Goal: Task Accomplishment & Management: Manage account settings

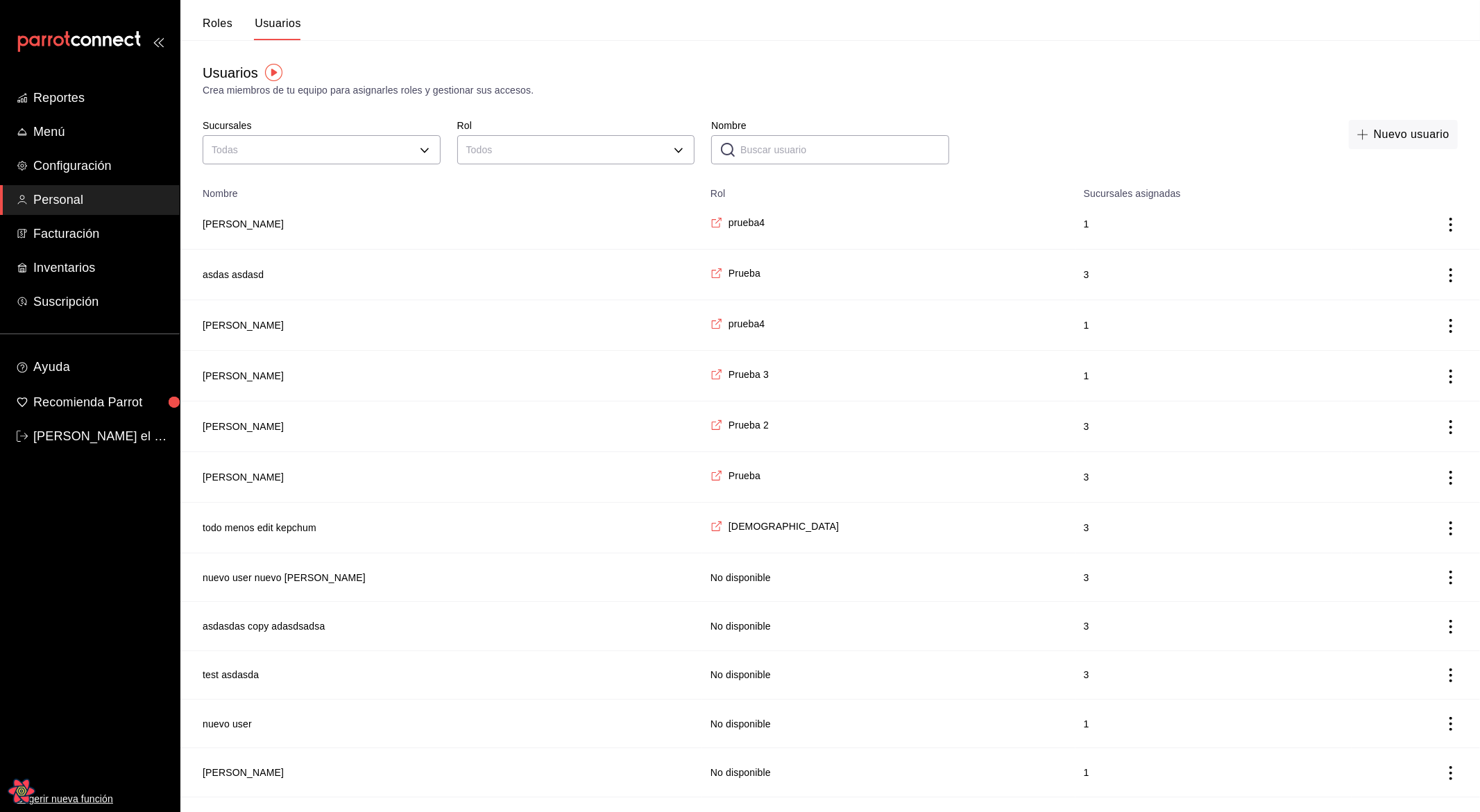
click at [457, 45] on div "Usuarios Crea miembros de tu equipo para asignarles roles y gestionar sus acces…" at bounding box center [830, 520] width 1300 height 959
click at [229, 27] on button "Roles" at bounding box center [217, 28] width 30 height 24
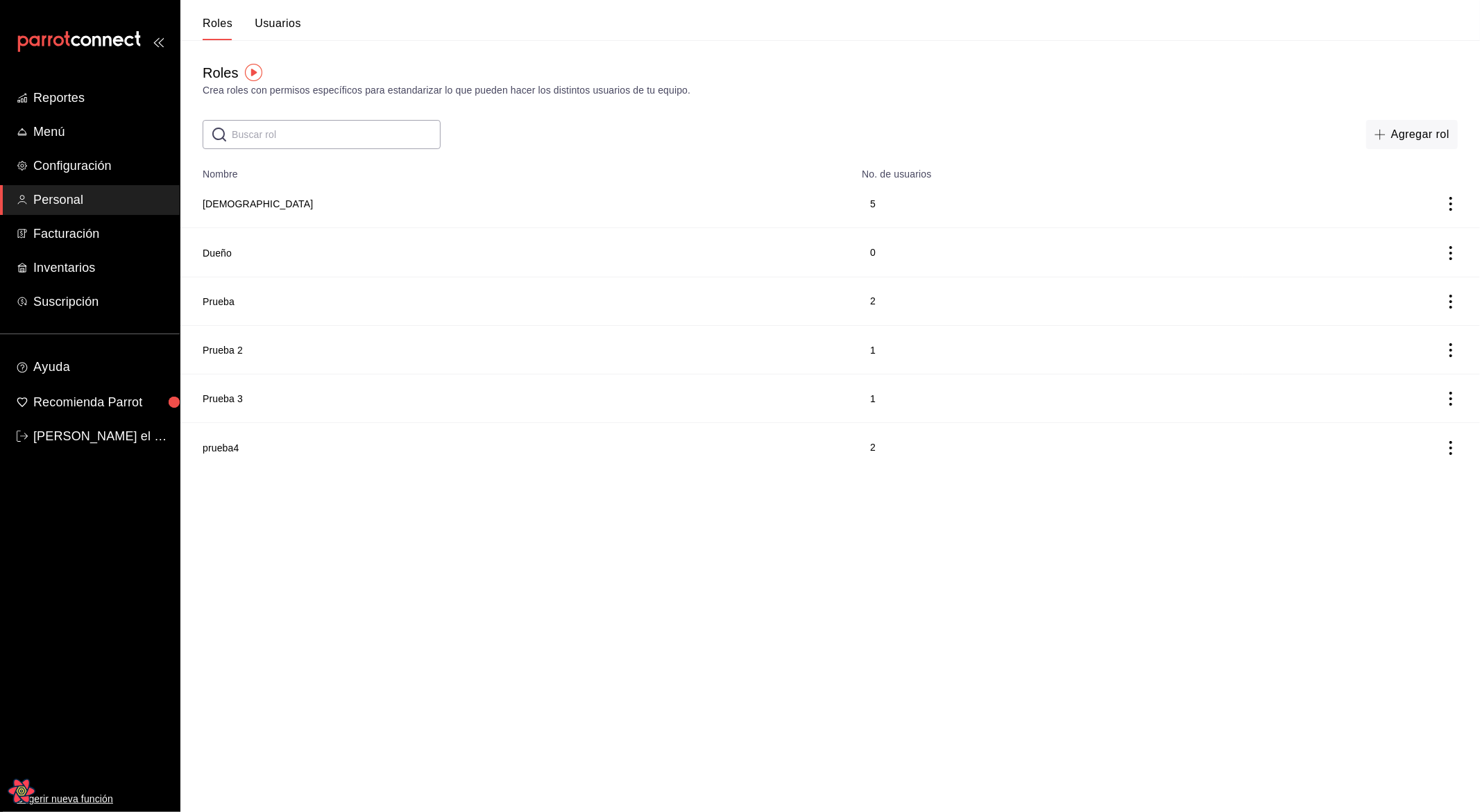
click at [261, 27] on button "Usuarios" at bounding box center [278, 28] width 46 height 24
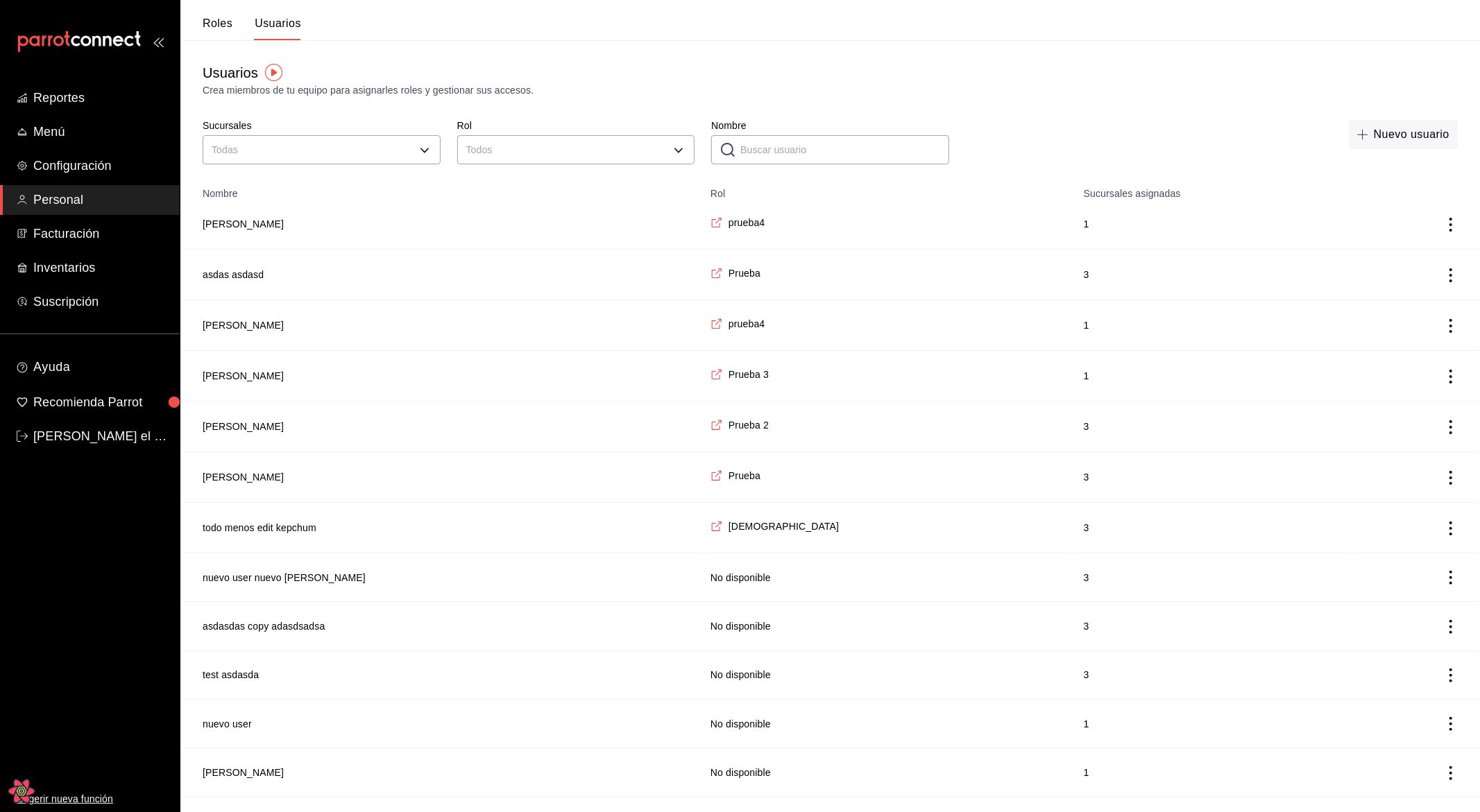
click at [204, 25] on button "Roles" at bounding box center [217, 28] width 30 height 24
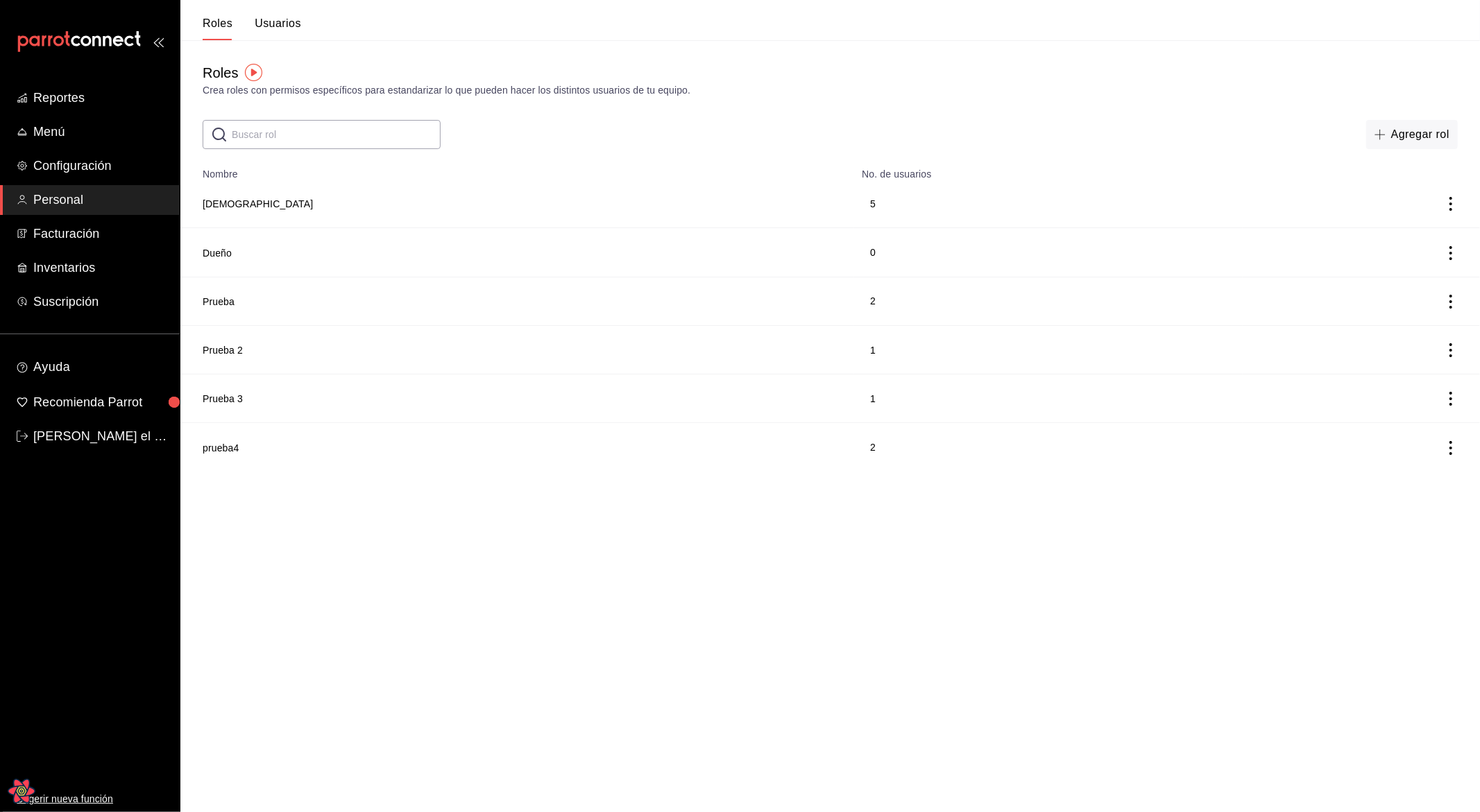
click at [261, 27] on button "Usuarios" at bounding box center [278, 28] width 46 height 24
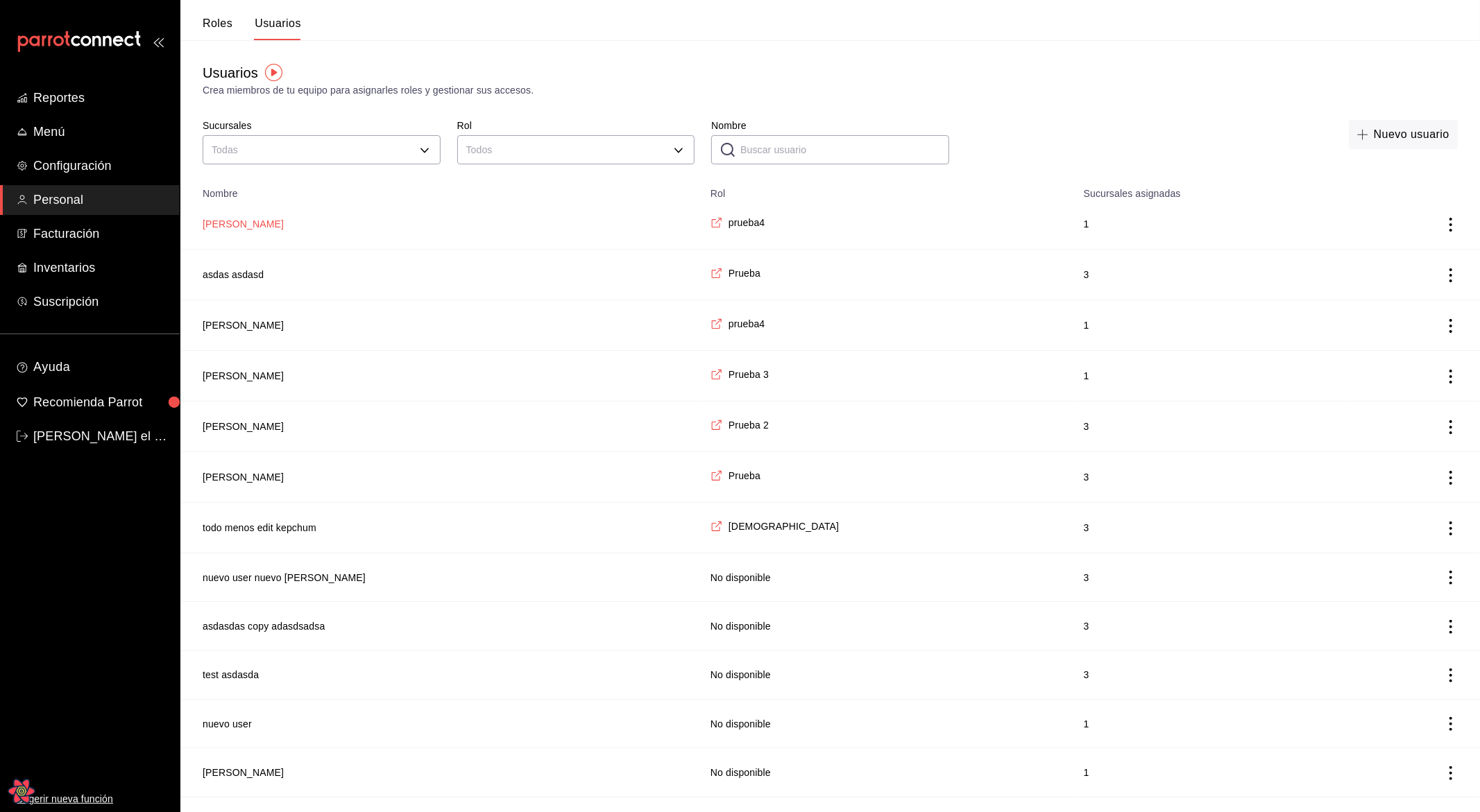
click at [235, 226] on button "[PERSON_NAME]" at bounding box center [243, 224] width 81 height 14
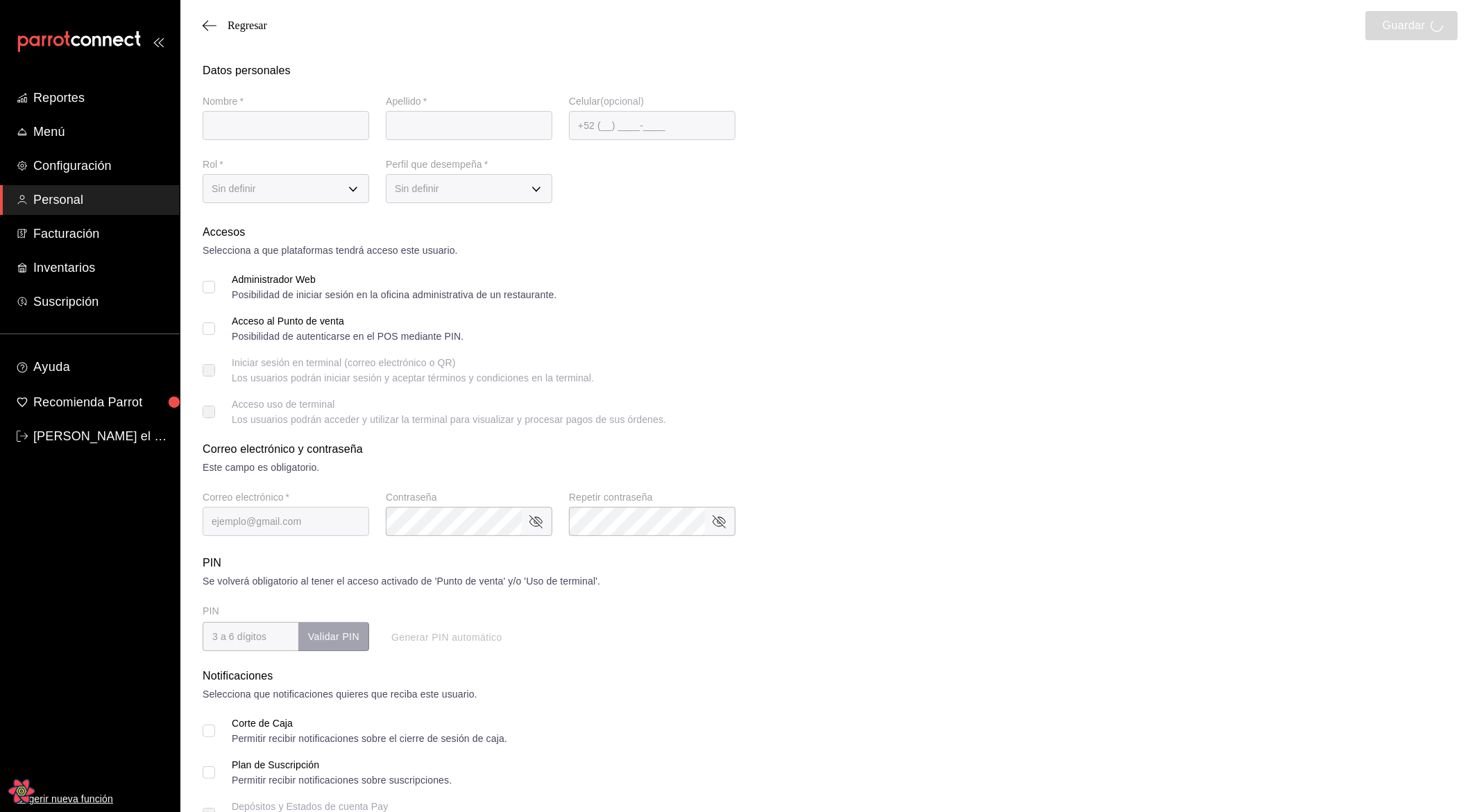
type input "[PERSON_NAME]"
type input "cuatro"
checkbox input "true"
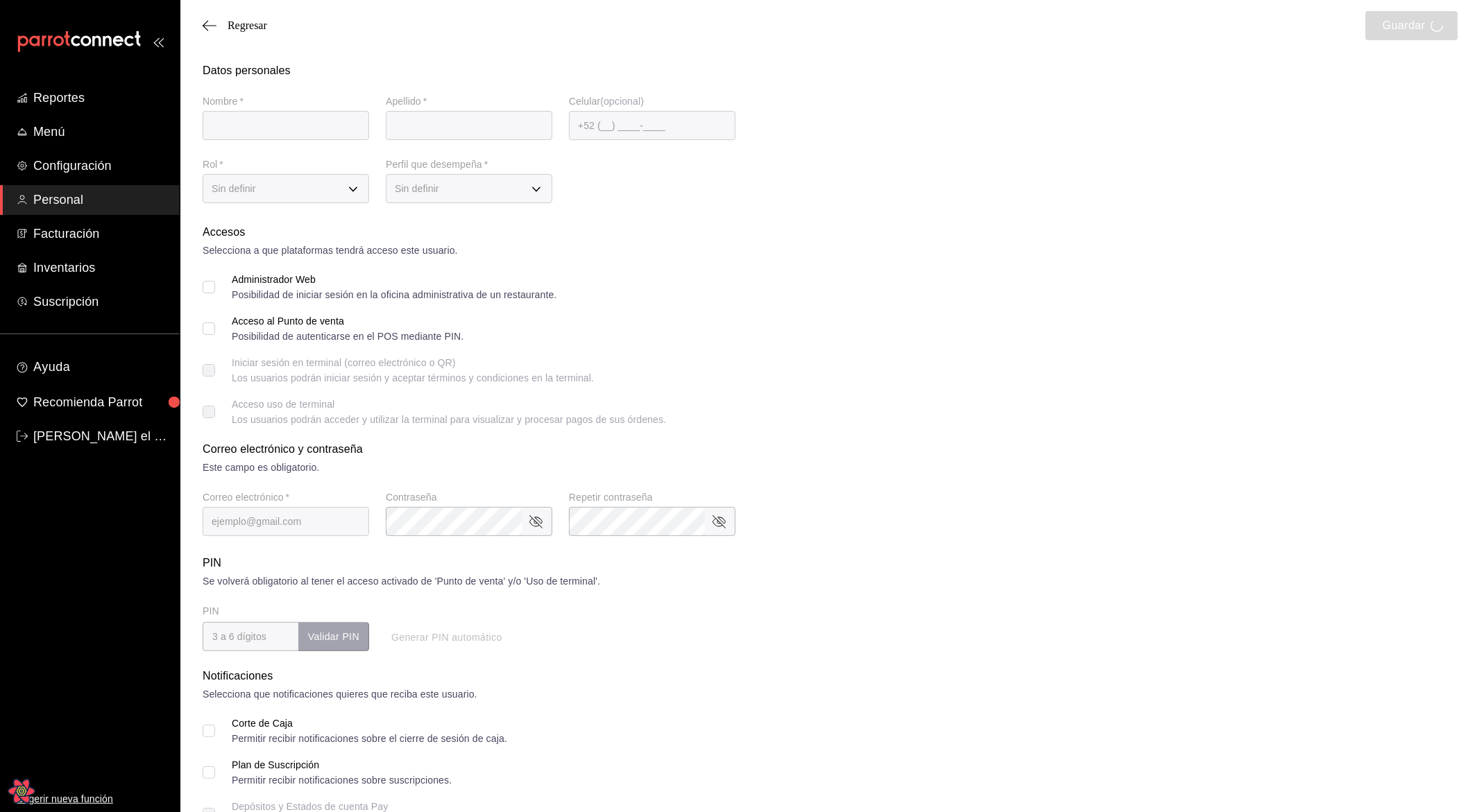
checkbox input "true"
type input "[EMAIL_ADDRESS][PERSON_NAME][DOMAIN_NAME]"
type input "9617"
checkbox input "true"
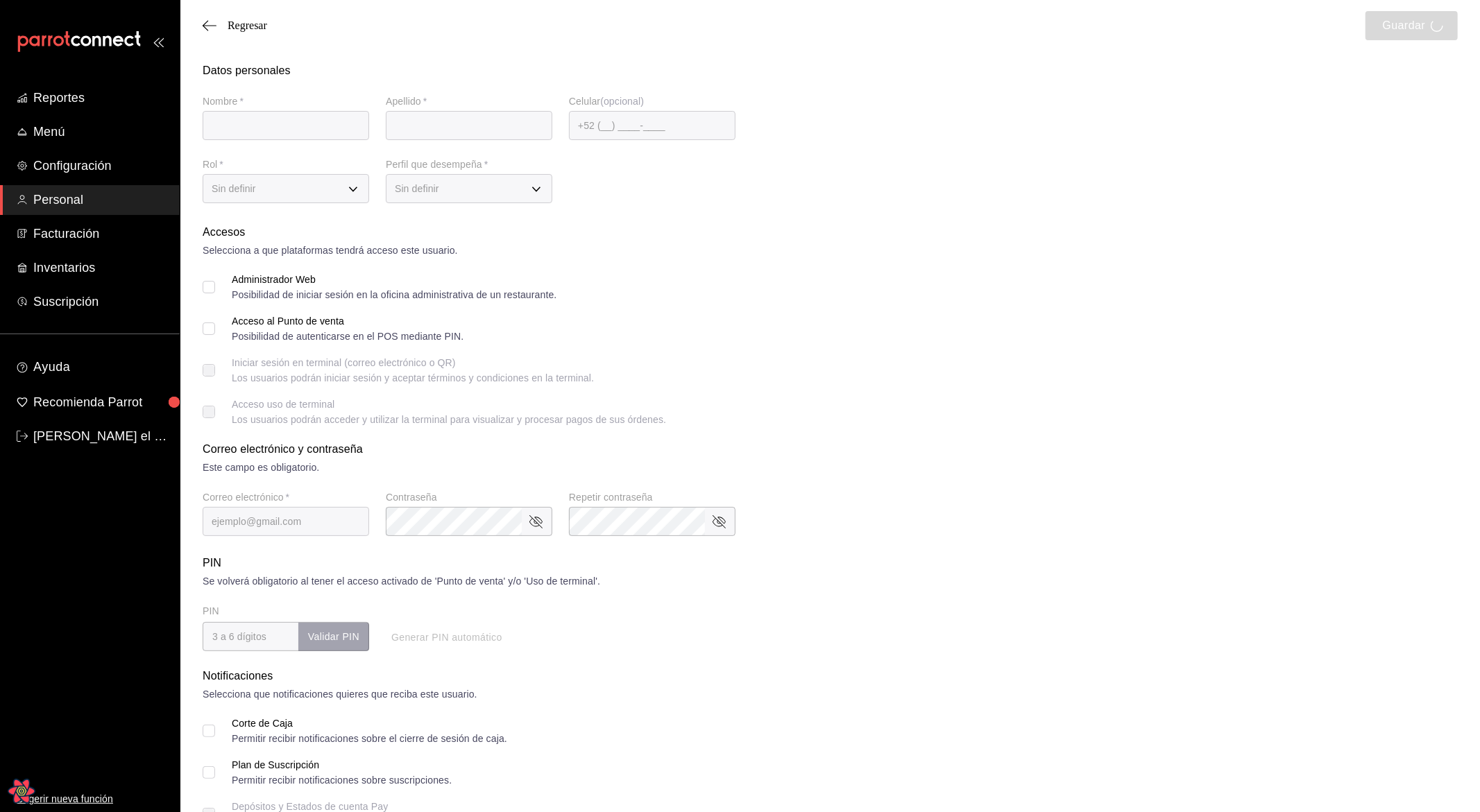
checkbox input "true"
type input "fb1fb156-d58b-4c07-9025-74d2ab95e474"
type input "IT"
checkbox input "true"
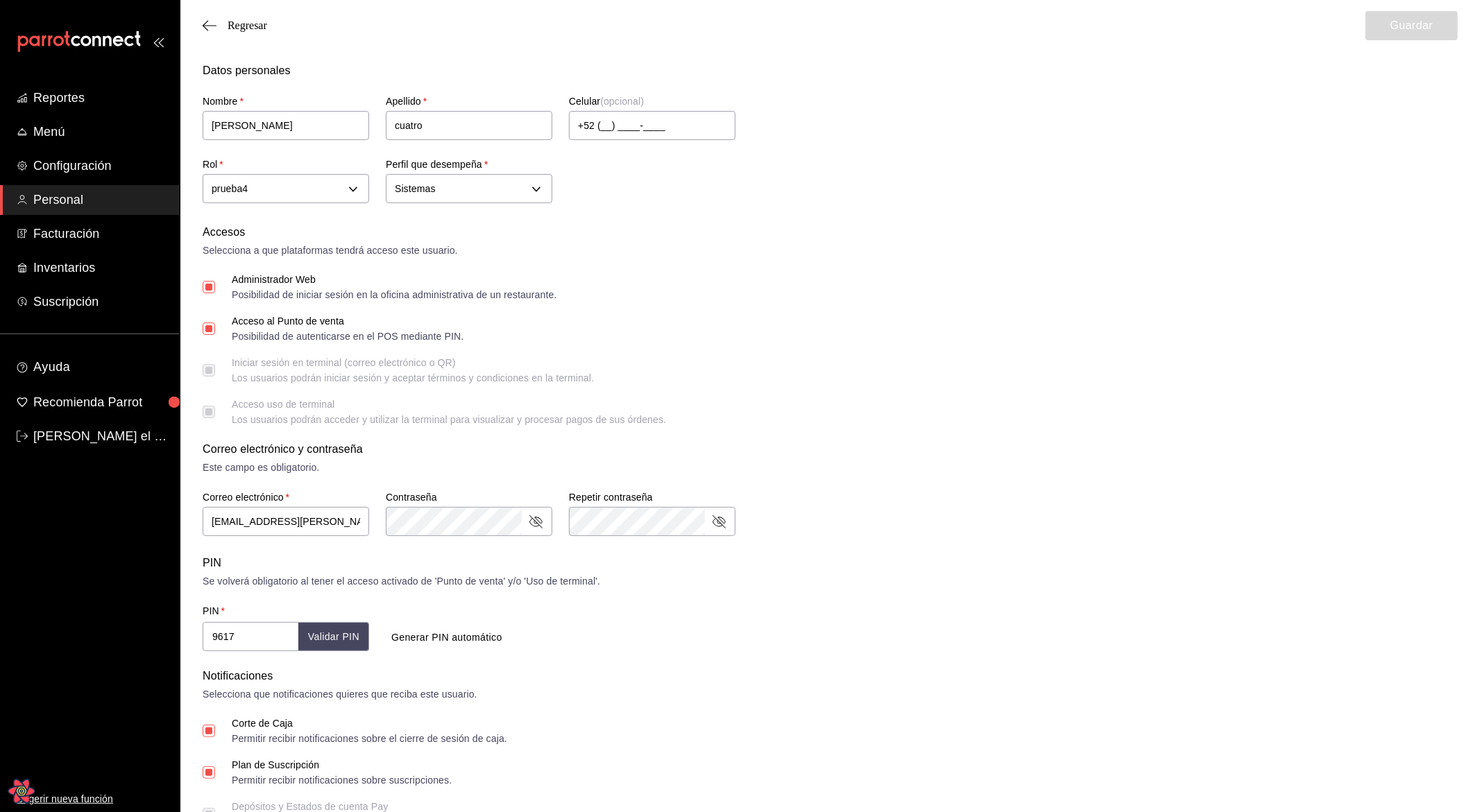
click at [209, 287] on input "Administrador Web Posibilidad de iniciar sesión en la oficina administrativa de…" at bounding box center [209, 287] width 12 height 12
checkbox input "false"
click at [247, 21] on span "Regresar" at bounding box center [247, 25] width 40 height 12
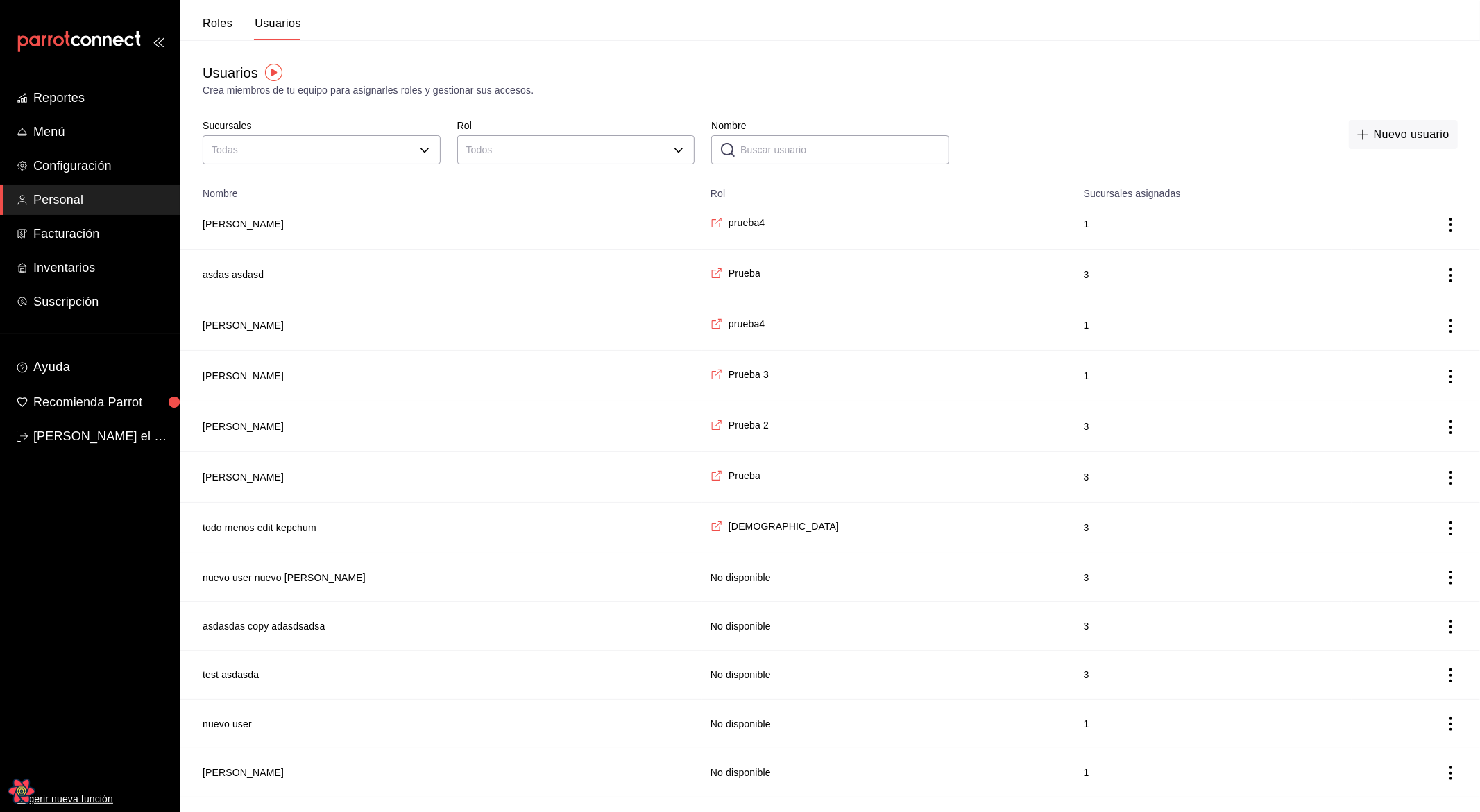
click at [221, 234] on td "[PERSON_NAME]" at bounding box center [441, 224] width 522 height 51
click at [232, 221] on button "[PERSON_NAME]" at bounding box center [243, 224] width 81 height 14
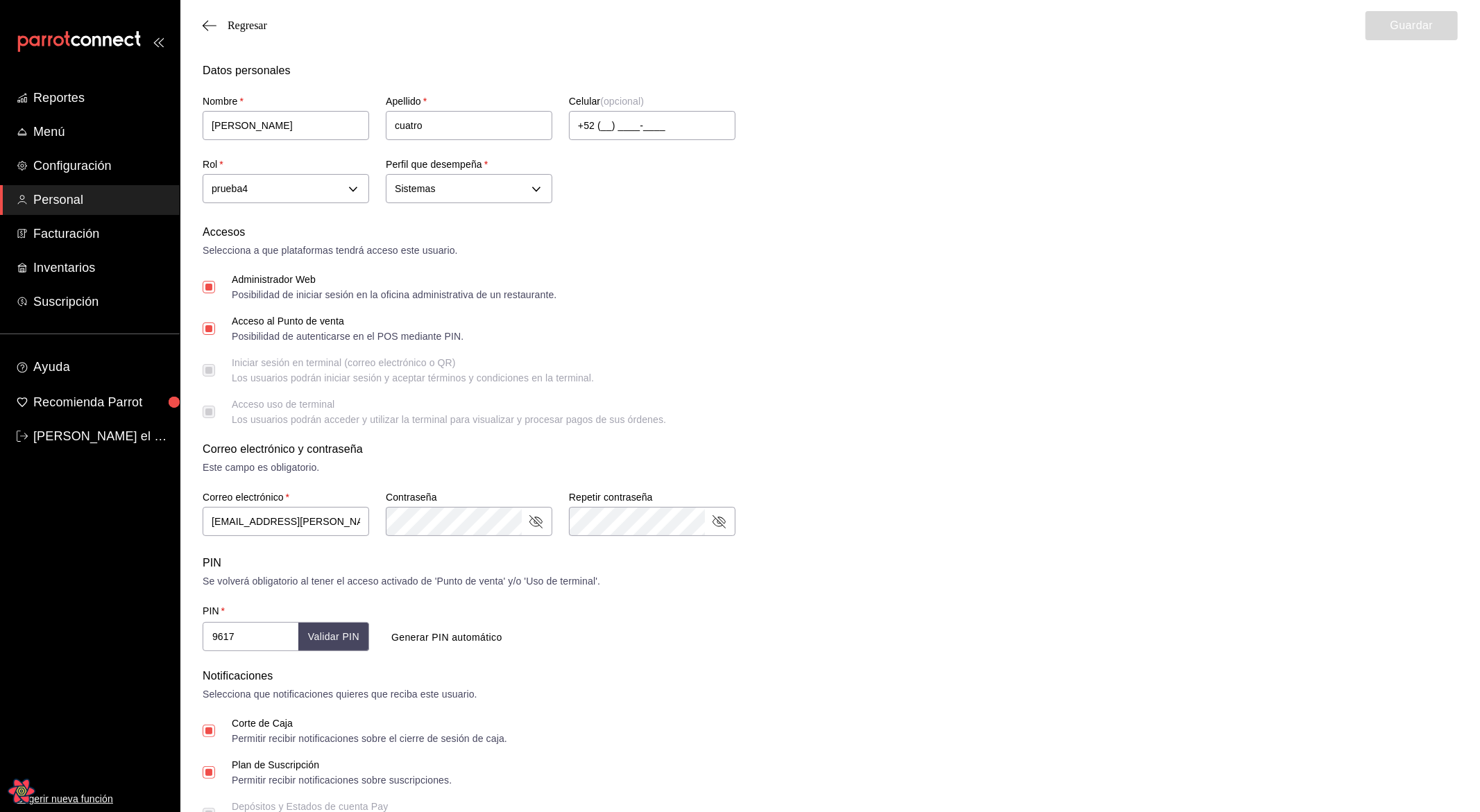
click at [209, 281] on input "Administrador Web Posibilidad de iniciar sesión en la oficina administrativa de…" at bounding box center [209, 287] width 12 height 12
checkbox input "false"
click at [1388, 32] on button "Guardar" at bounding box center [1411, 25] width 92 height 29
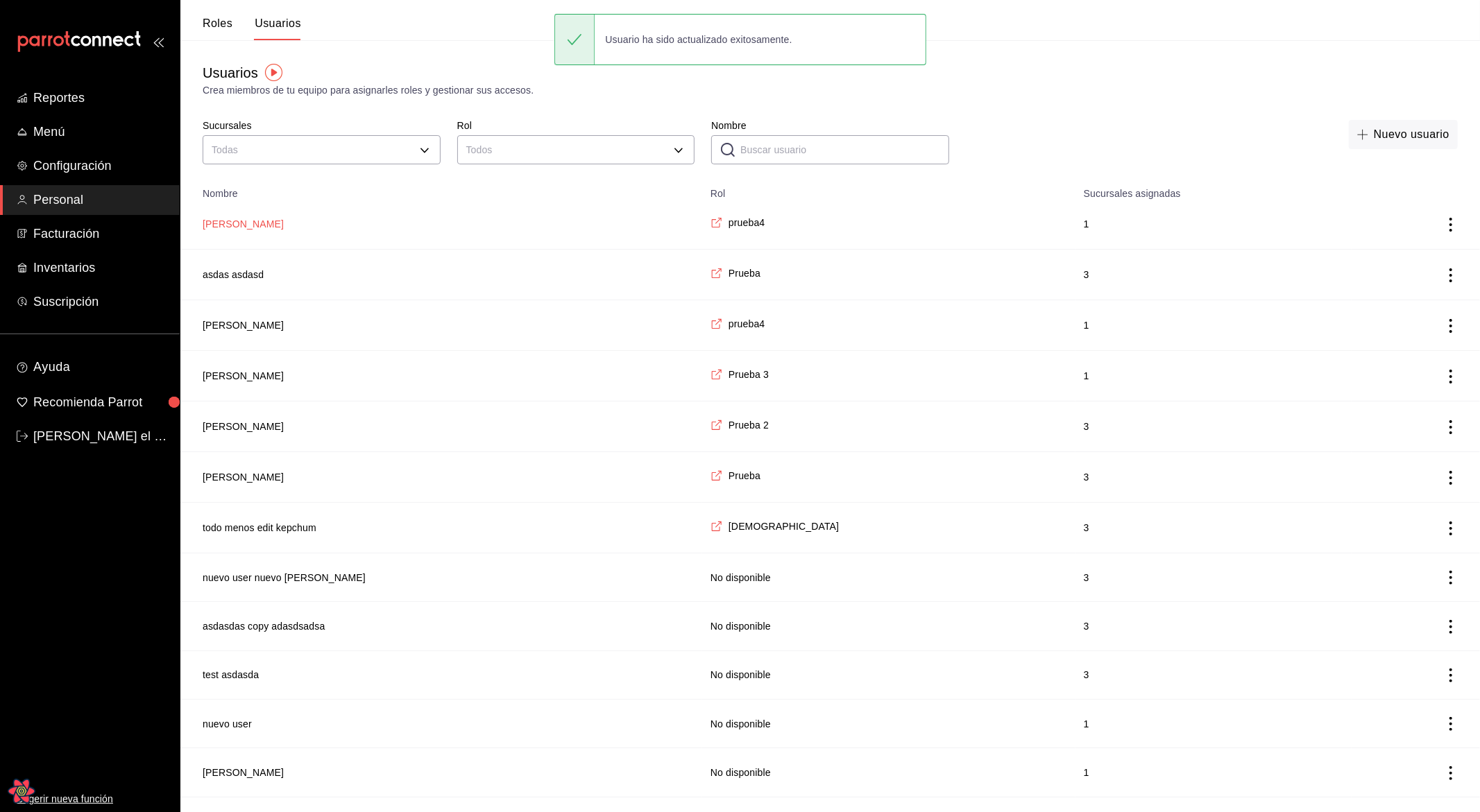
click at [226, 219] on button "[PERSON_NAME]" at bounding box center [243, 224] width 81 height 14
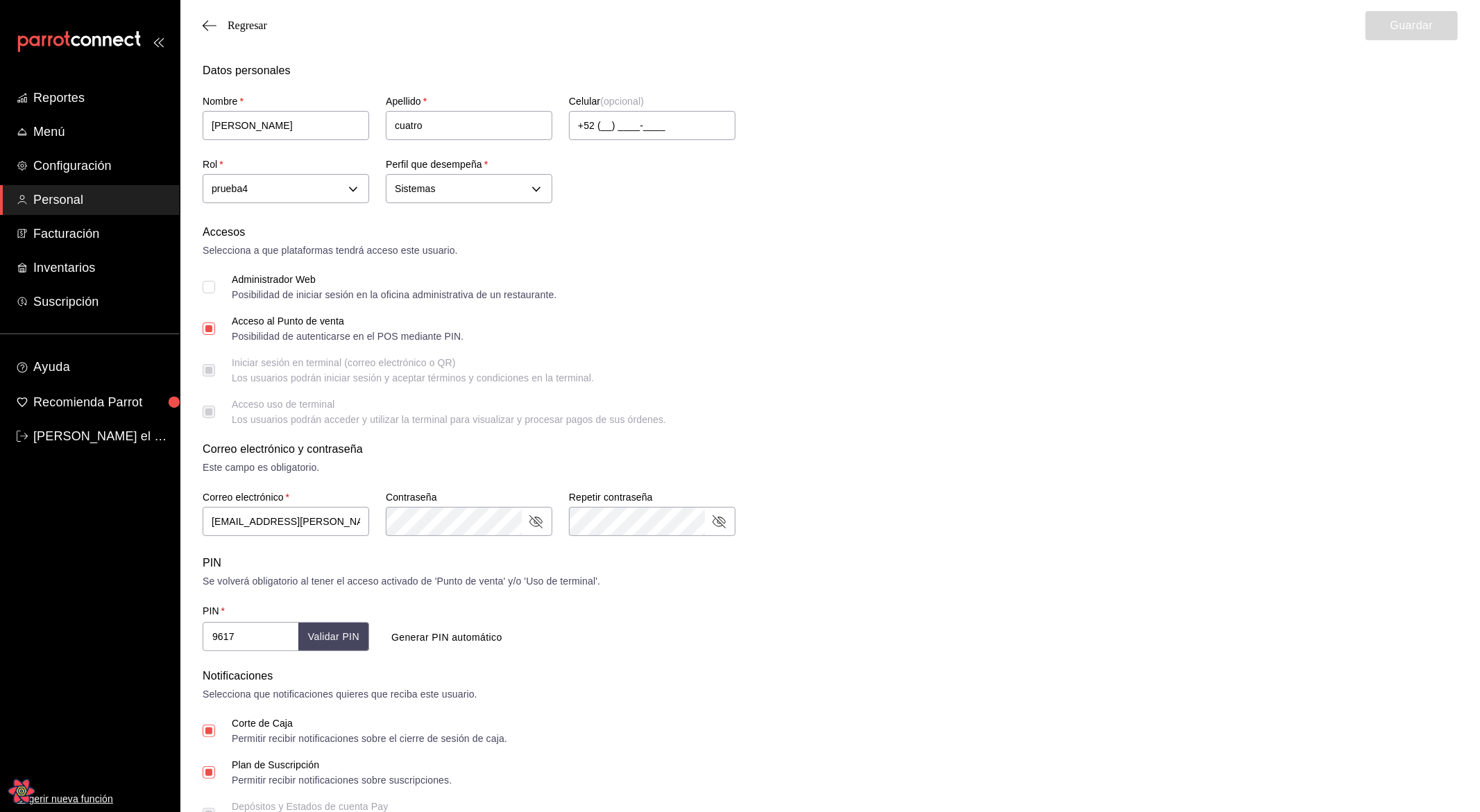
click at [240, 14] on div "Regresar Guardar" at bounding box center [830, 25] width 1300 height 51
click at [239, 25] on span "Regresar" at bounding box center [247, 25] width 40 height 12
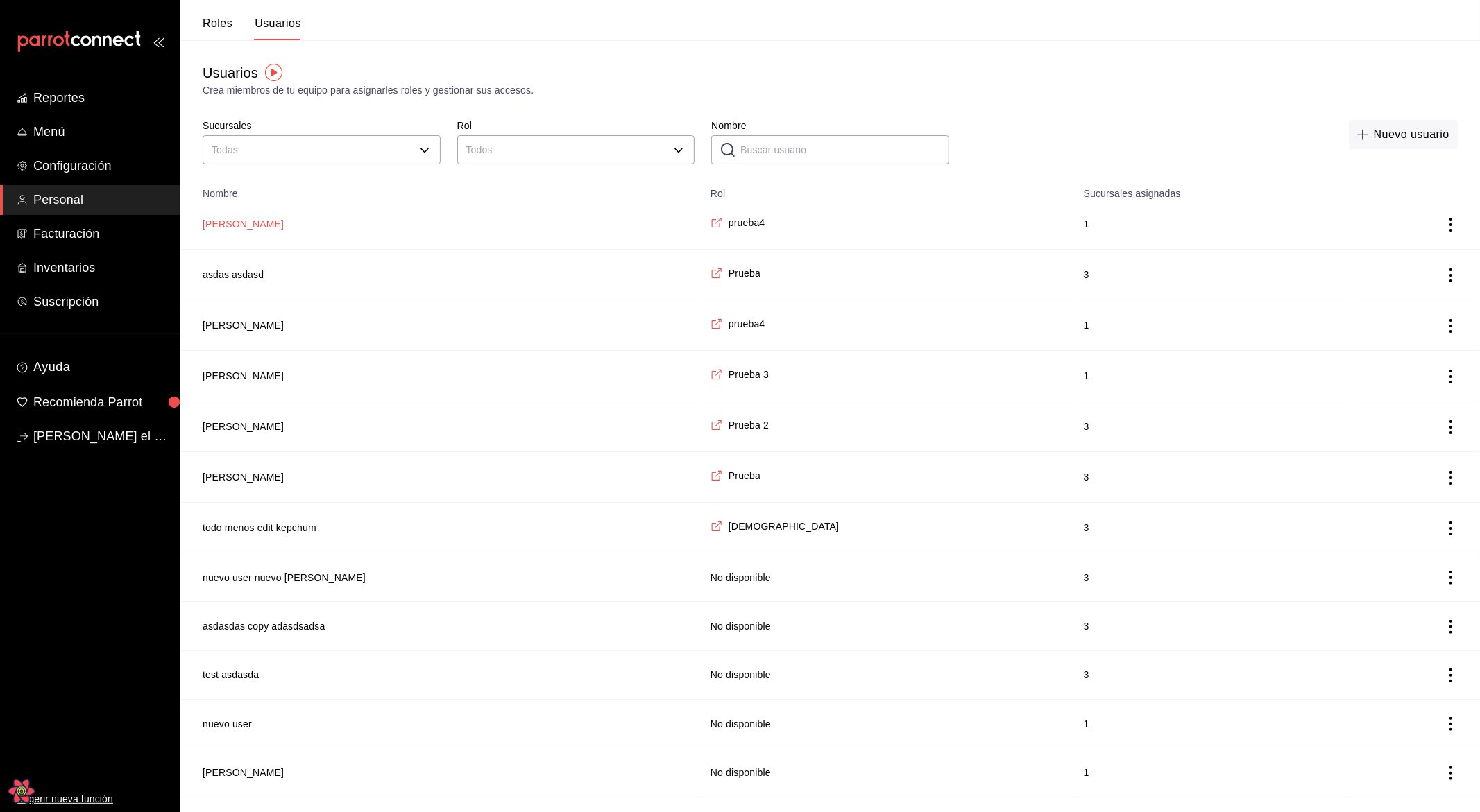
click at [224, 227] on button "[PERSON_NAME]" at bounding box center [243, 224] width 81 height 14
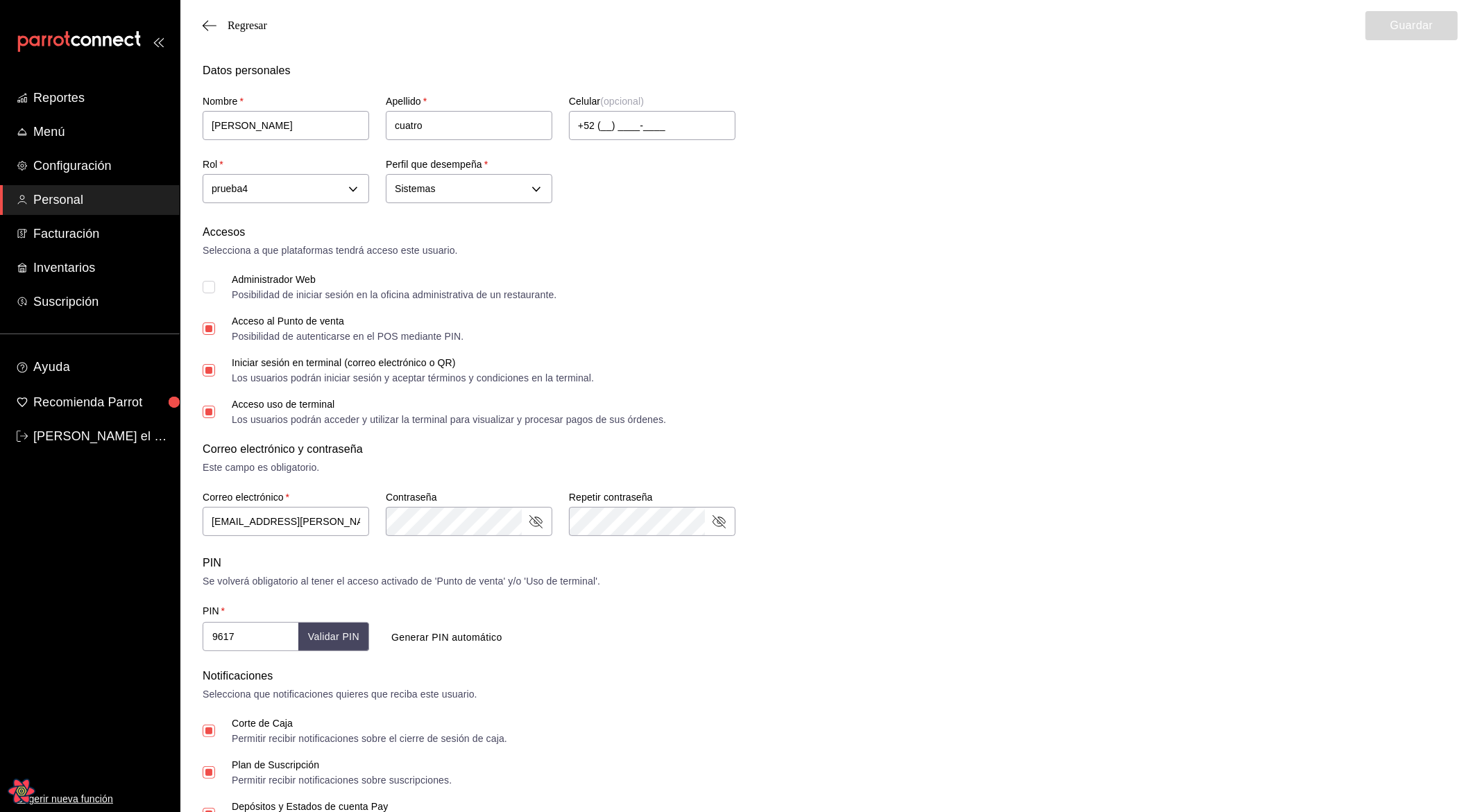
click at [283, 266] on div "Accesos Selecciona a que plataformas tendrá acceso este usuario. Administrador …" at bounding box center [830, 324] width 1255 height 201
click at [276, 281] on div "Administrador Web" at bounding box center [394, 279] width 325 height 9
click at [284, 299] on div "Posibilidad de iniciar sesión en la oficina administrativa de un restaurante." at bounding box center [394, 294] width 325 height 9
click at [293, 296] on div "Posibilidad de iniciar sesión en la oficina administrativa de un restaurante." at bounding box center [394, 294] width 325 height 9
click at [215, 293] on input "Administrador Web Posibilidad de iniciar sesión en la oficina administrativa de…" at bounding box center [209, 287] width 12 height 12
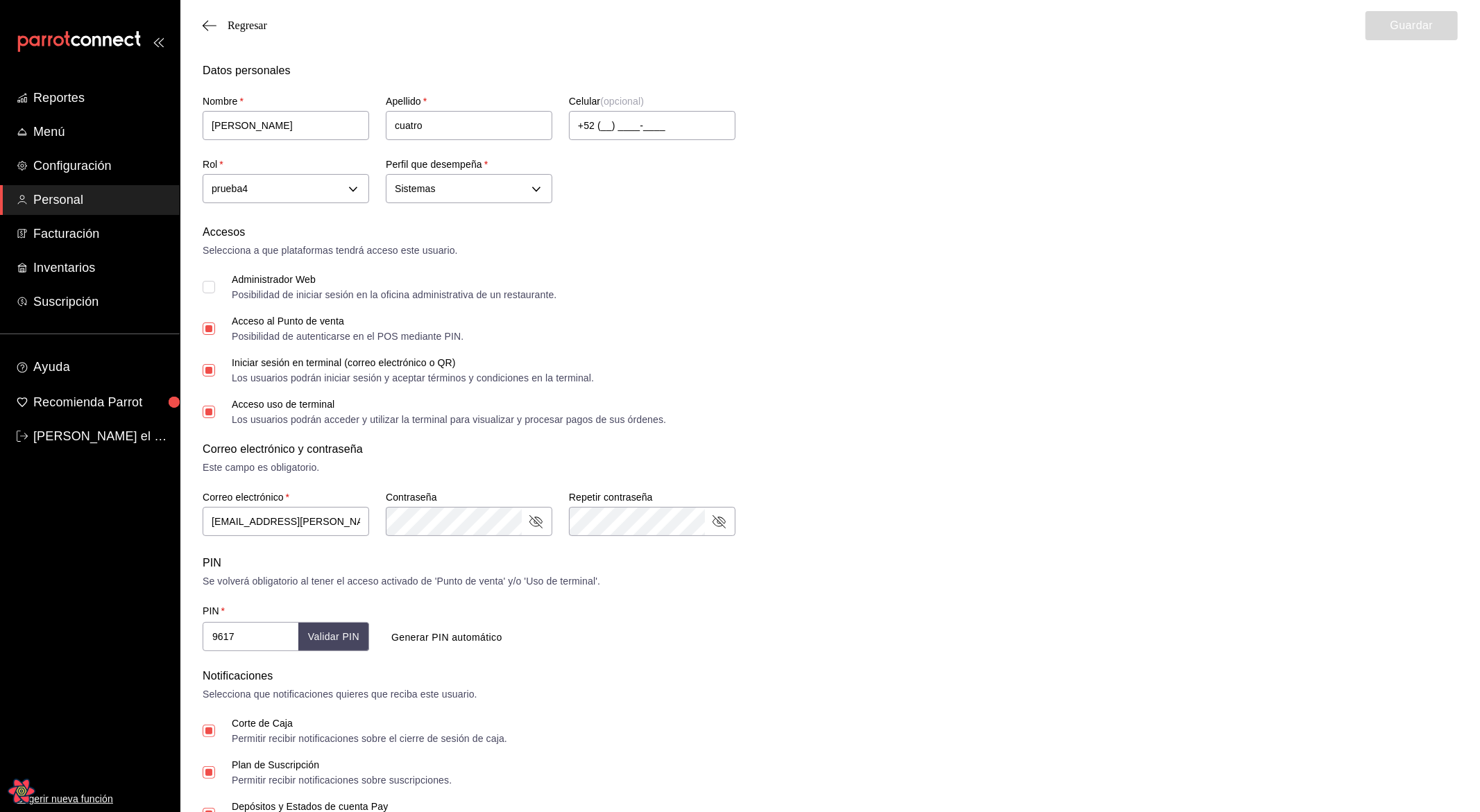
checkbox input "true"
click at [1417, 35] on button "Guardar" at bounding box center [1411, 25] width 92 height 29
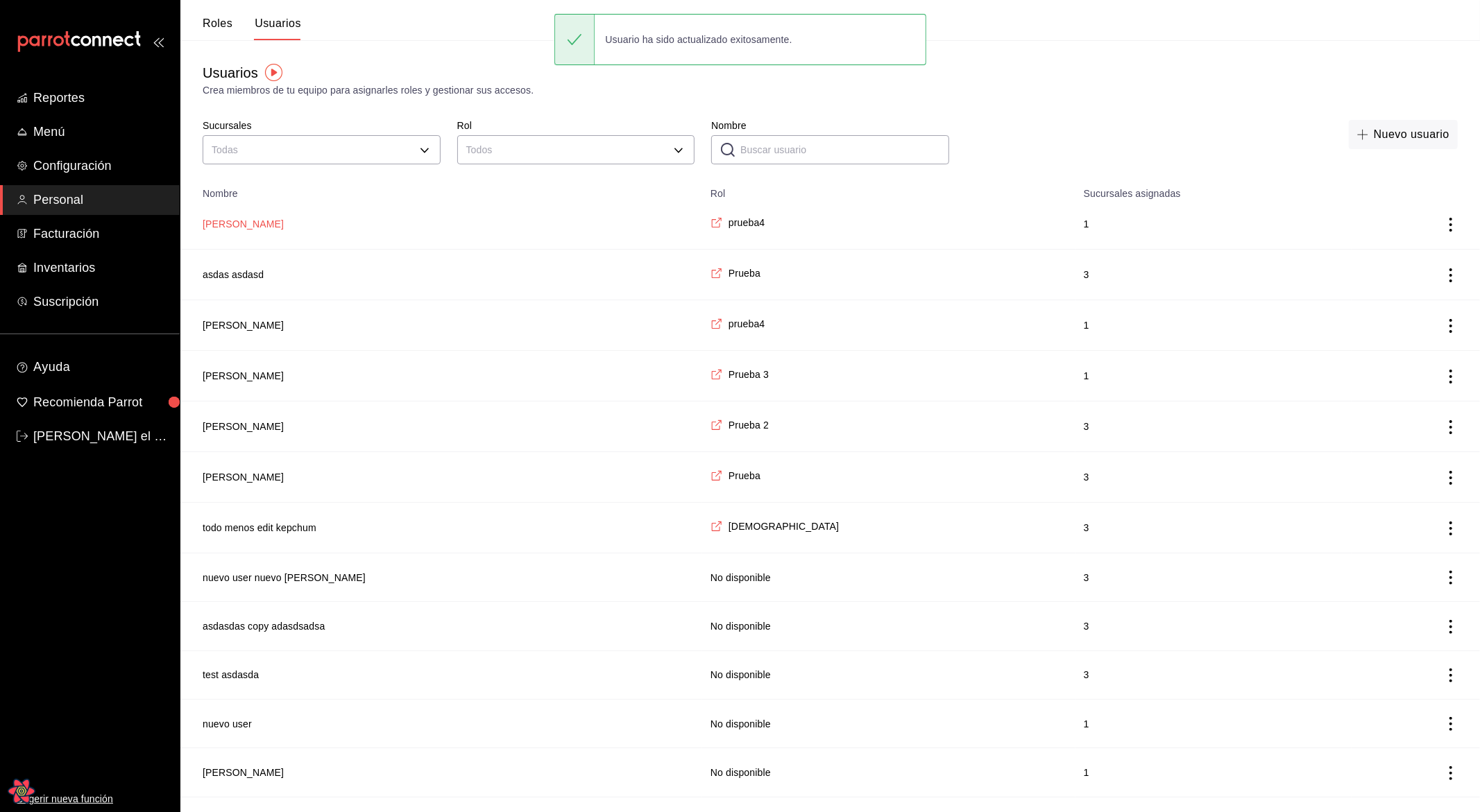
click at [220, 226] on button "[PERSON_NAME]" at bounding box center [243, 224] width 81 height 14
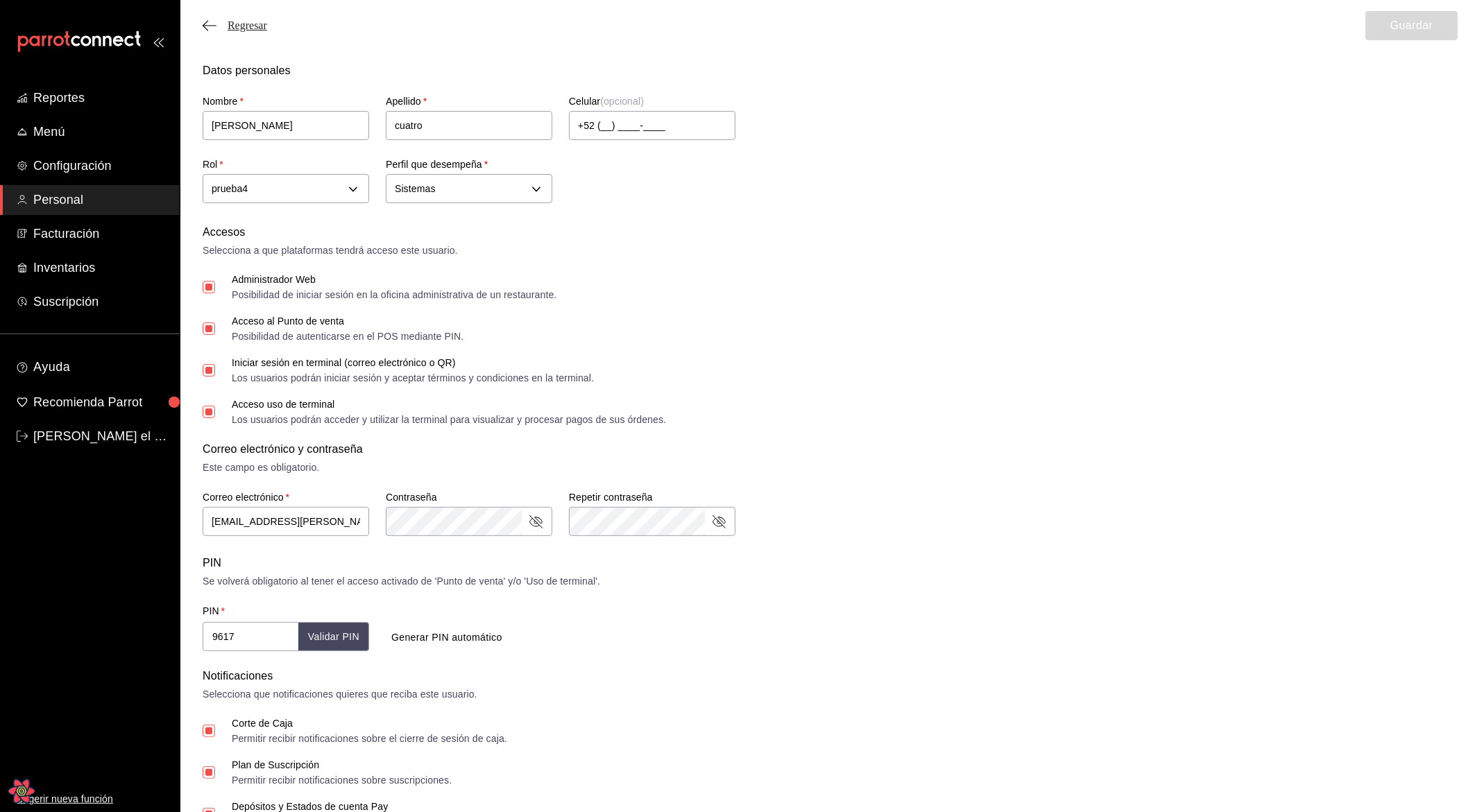
click at [257, 28] on span "Regresar" at bounding box center [247, 25] width 40 height 12
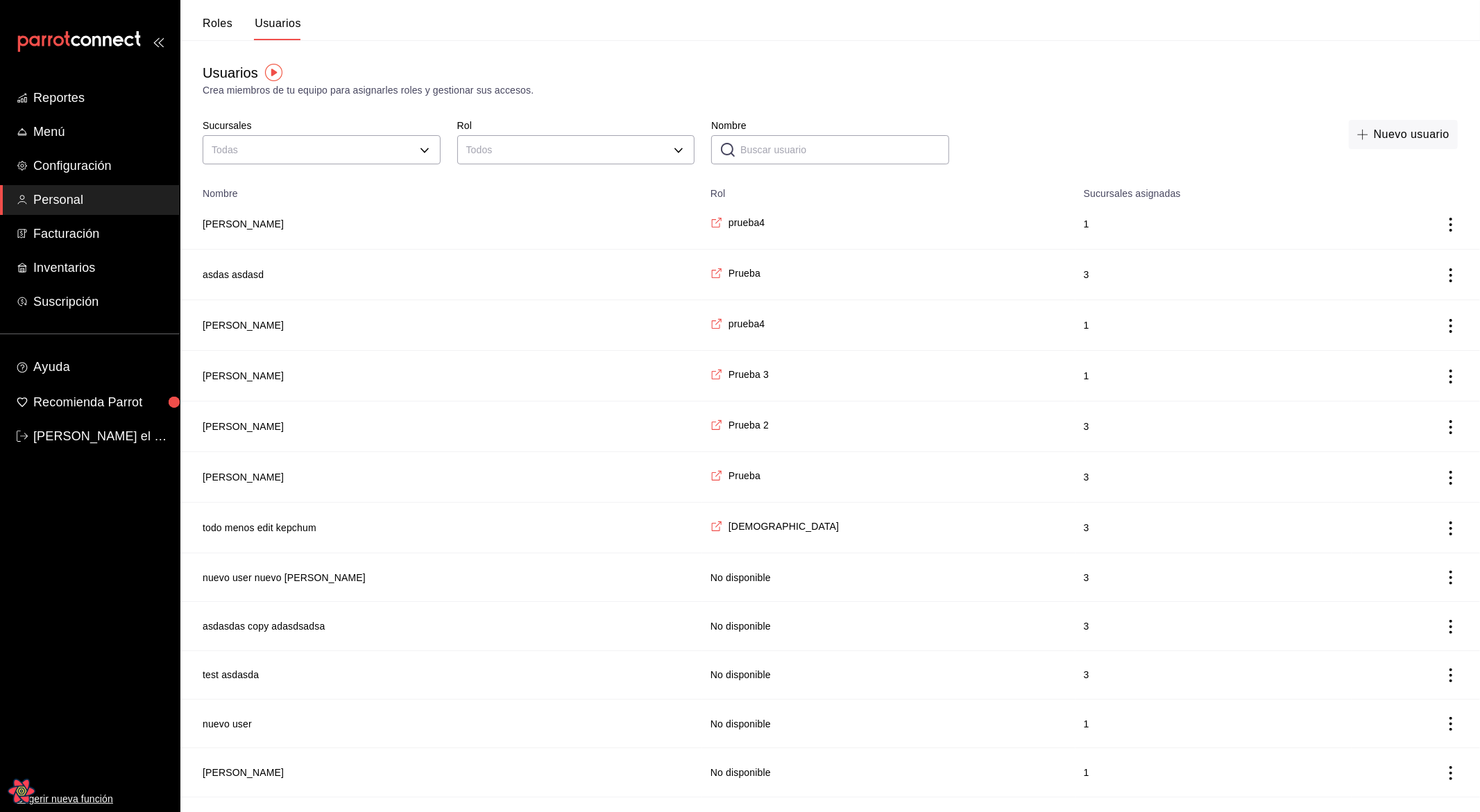
click at [1451, 224] on icon "actions" at bounding box center [1450, 224] width 3 height 14
click at [1387, 209] on span "Duplicar" at bounding box center [1388, 205] width 61 height 17
click at [1373, 237] on button "Si" at bounding box center [1389, 231] width 92 height 29
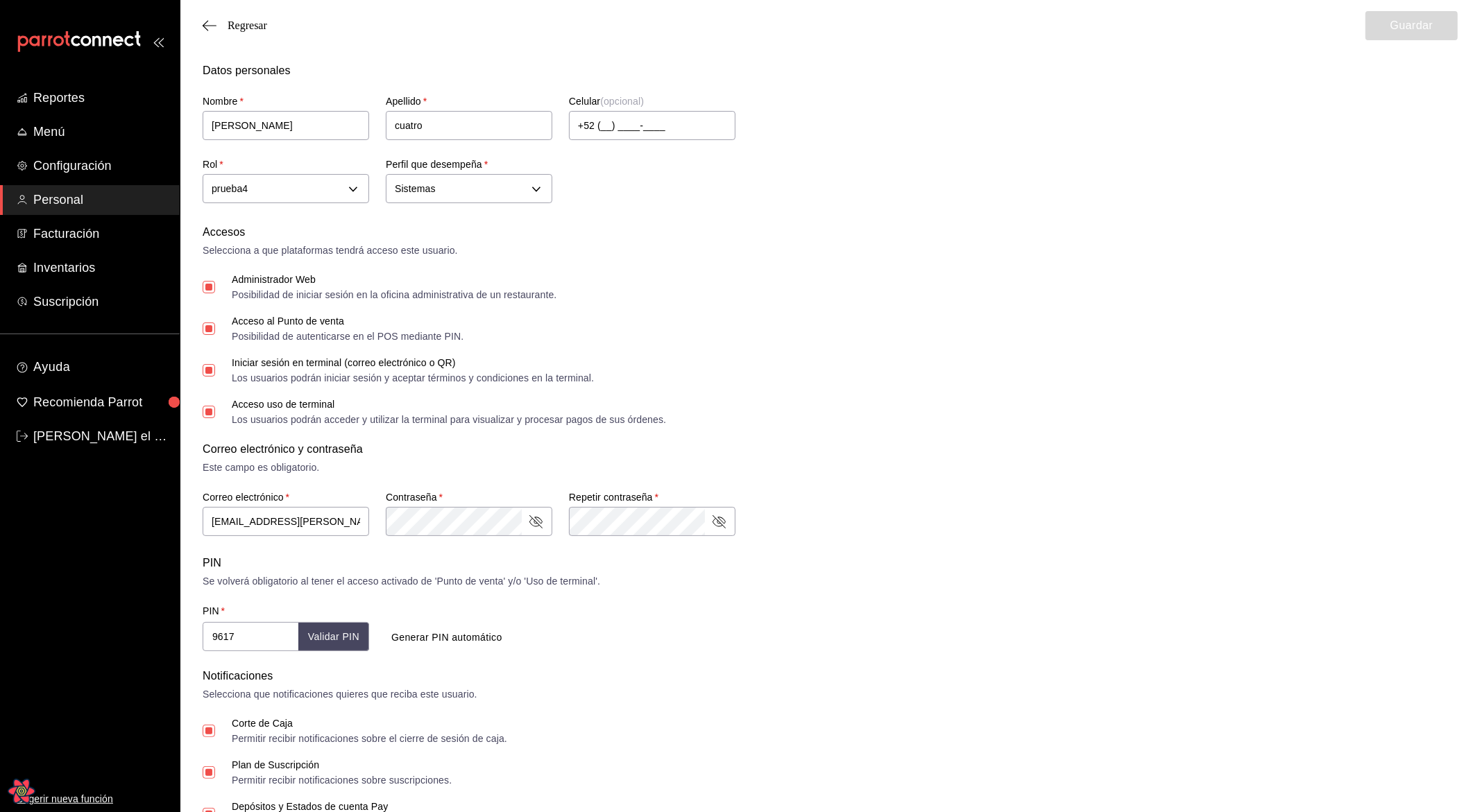
click at [209, 293] on label "Administrador Web Posibilidad de iniciar sesión en la oficina administrativa de…" at bounding box center [380, 287] width 354 height 25
click at [209, 293] on input "Administrador Web Posibilidad de iniciar sesión en la oficina administrativa de…" at bounding box center [209, 287] width 12 height 12
checkbox input "false"
click at [212, 326] on input "Acceso al Punto de venta Posibilidad de autenticarse en el POS mediante PIN." at bounding box center [209, 328] width 12 height 12
checkbox input "false"
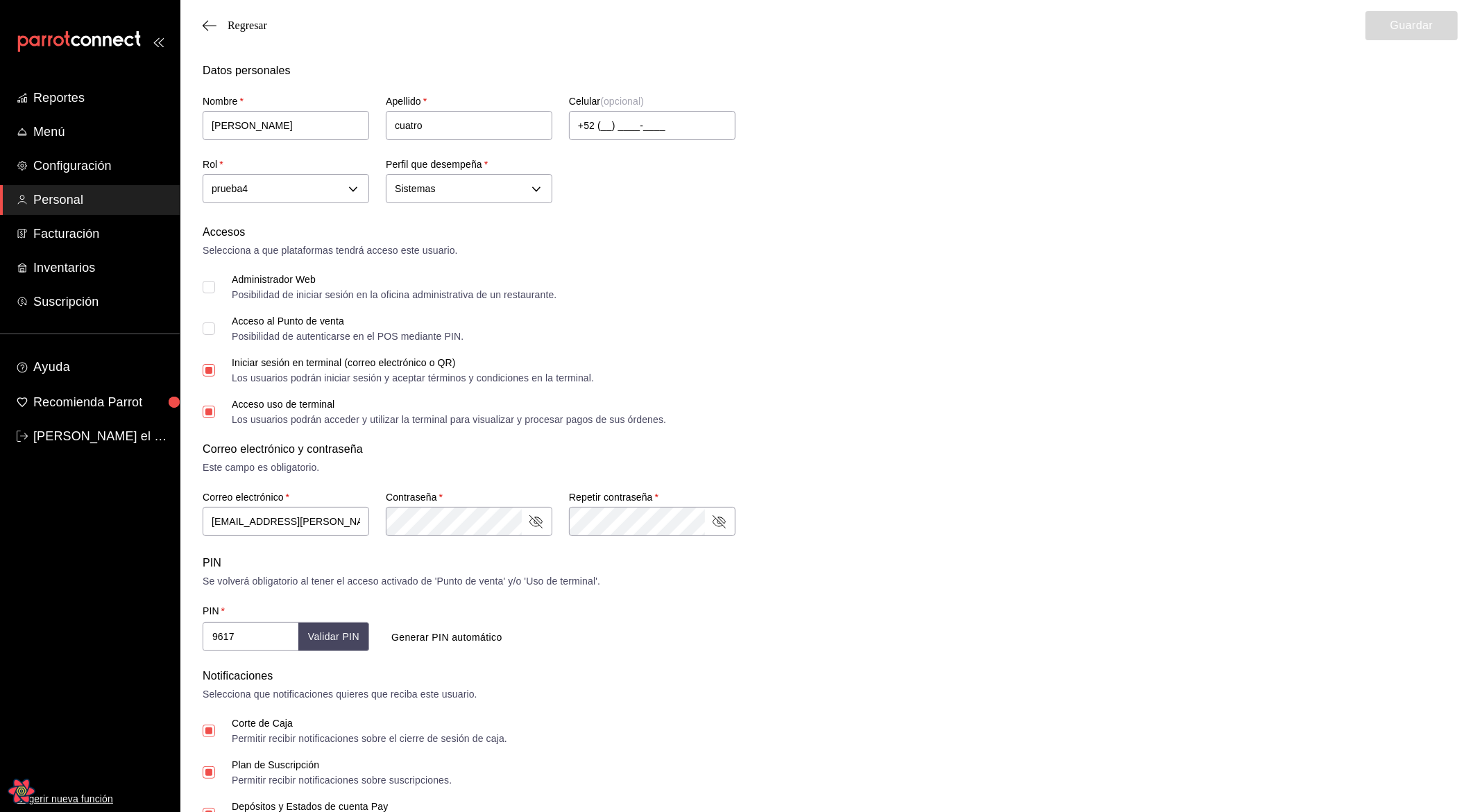
click at [219, 404] on span "Acceso uso de terminal Los usuarios podrán acceder y utilizar la terminal para …" at bounding box center [440, 411] width 451 height 25
click at [215, 406] on input "Acceso uso de terminal Los usuarios podrán acceder y utilizar la terminal para …" at bounding box center [209, 411] width 12 height 12
checkbox input "false"
click at [218, 367] on span "Iniciar sesión en terminal (correo electrónico o QR) Los usuarios podrán inicia…" at bounding box center [404, 370] width 379 height 25
click at [215, 367] on input "Iniciar sesión en terminal (correo electrónico o QR) Los usuarios podrán inicia…" at bounding box center [209, 370] width 12 height 12
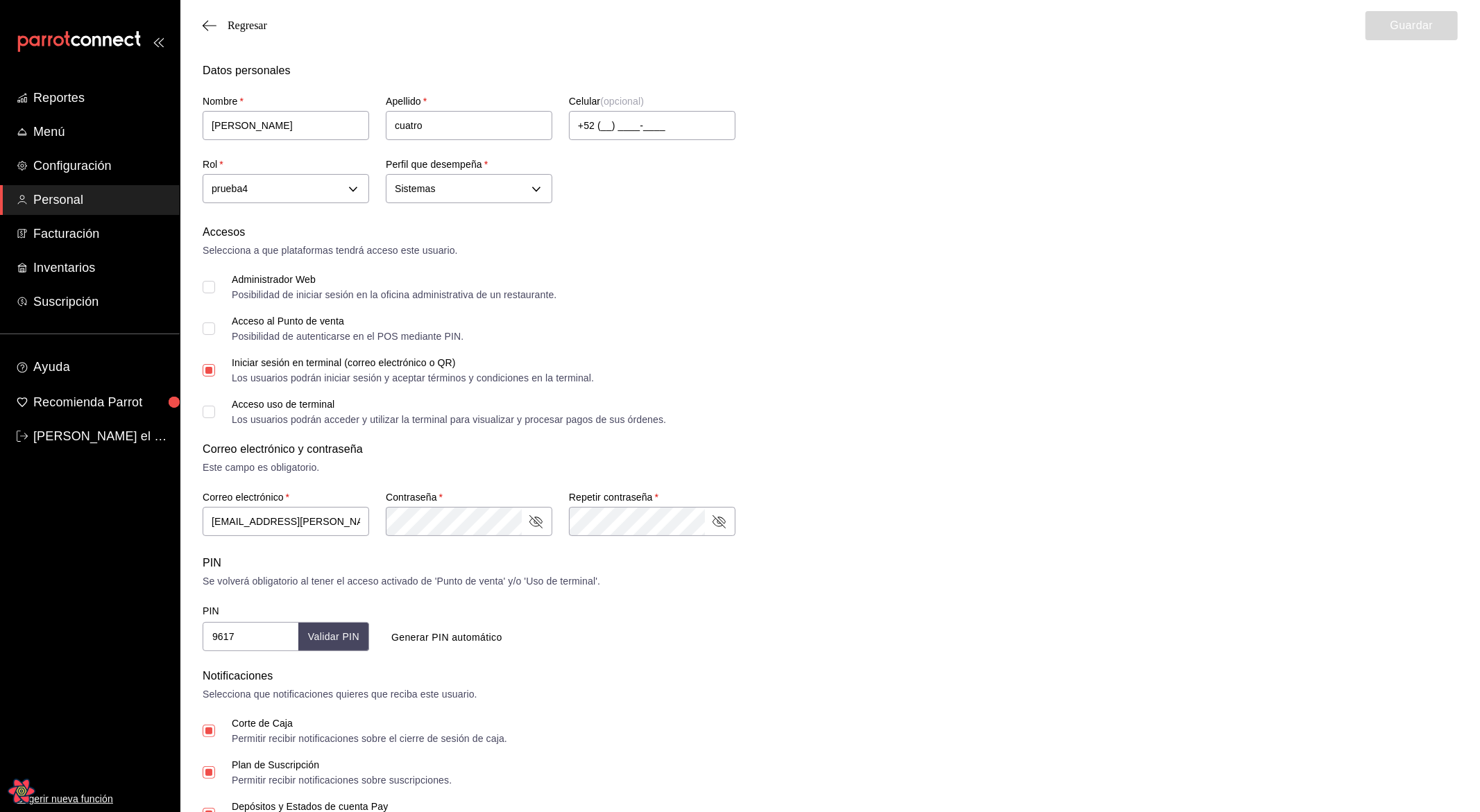
checkbox input "false"
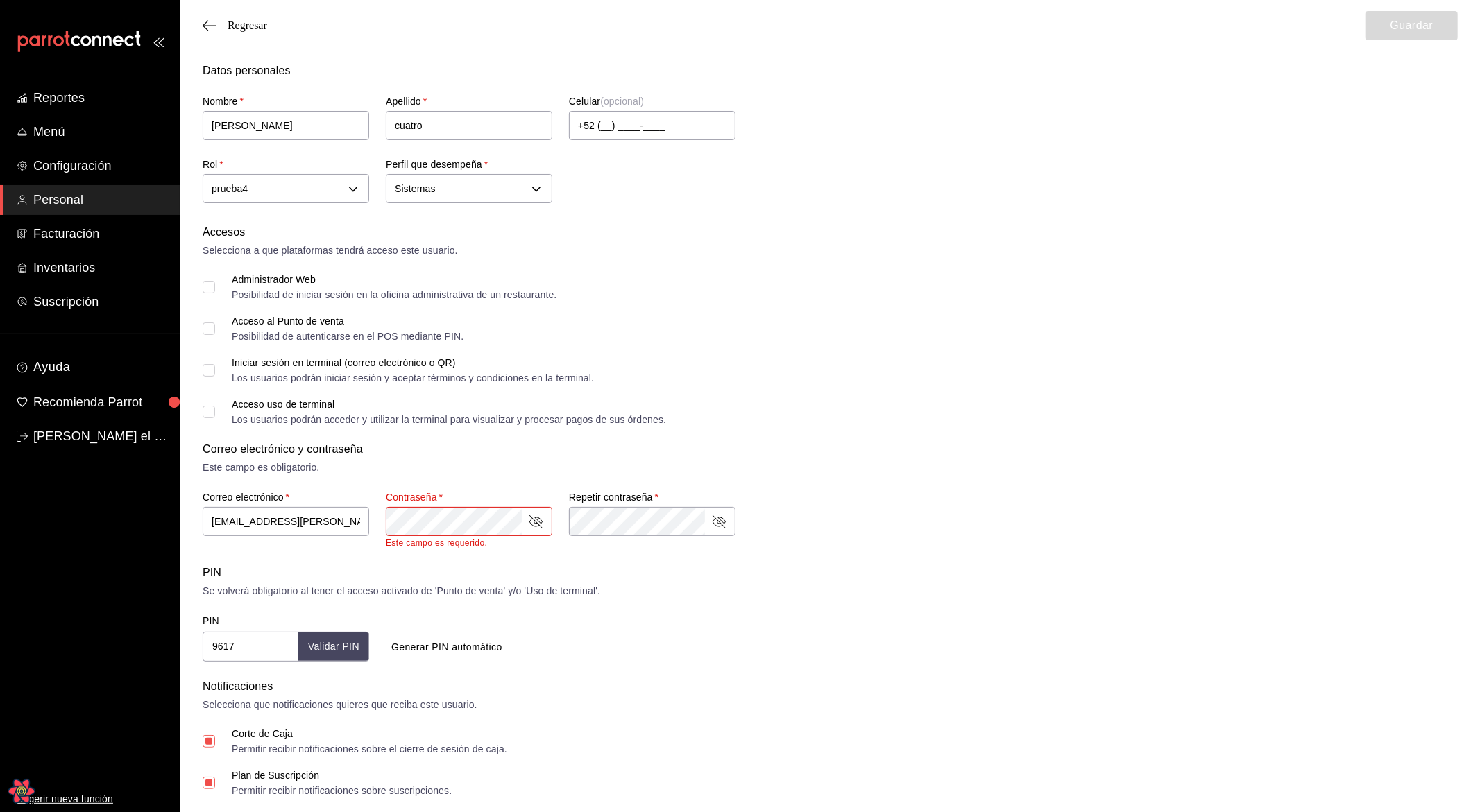
click at [703, 651] on form "Datos personales Nombre   * [PERSON_NAME]   * cuatro Celular (opcional) +52 (__…" at bounding box center [830, 531] width 1255 height 938
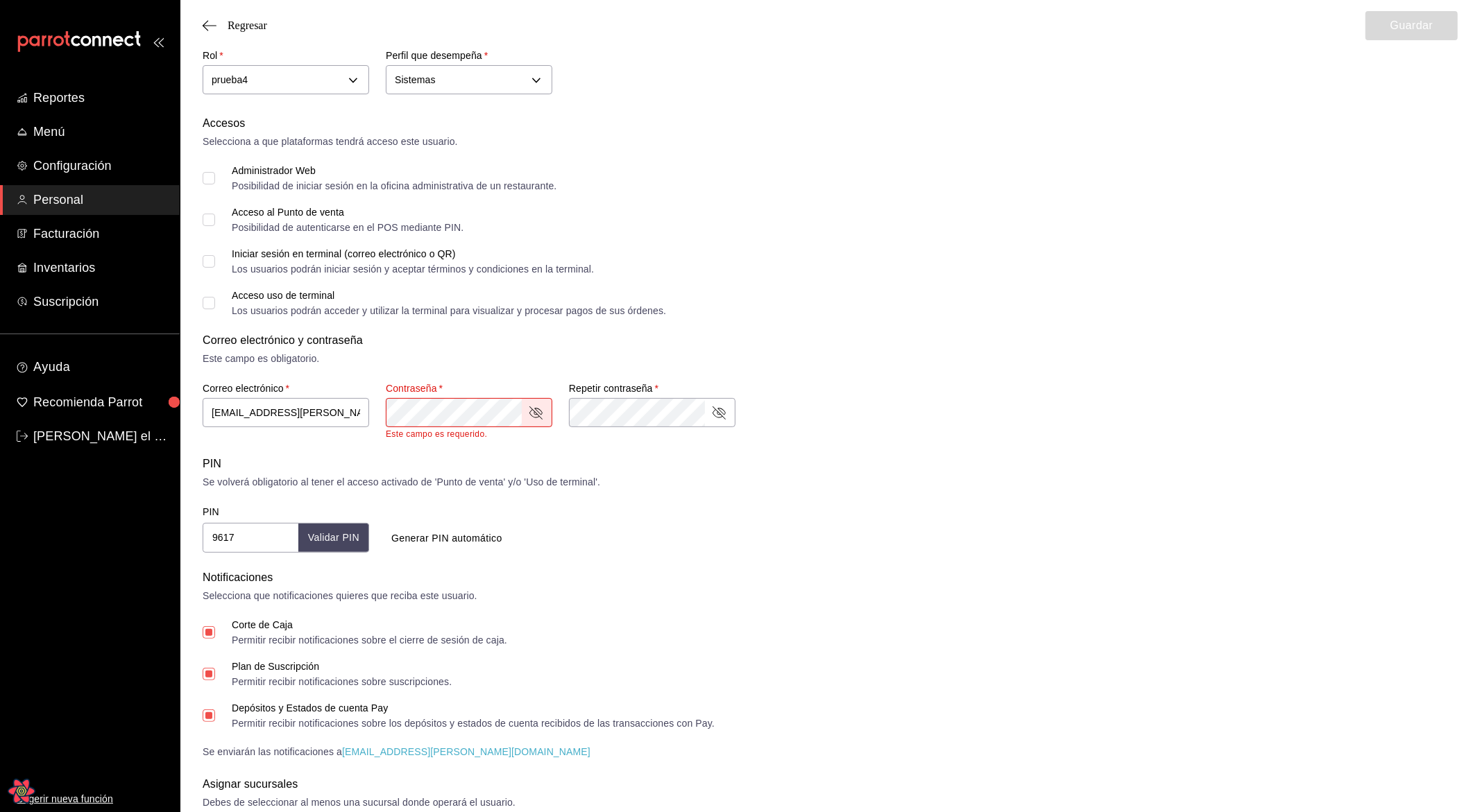
scroll to position [225, 0]
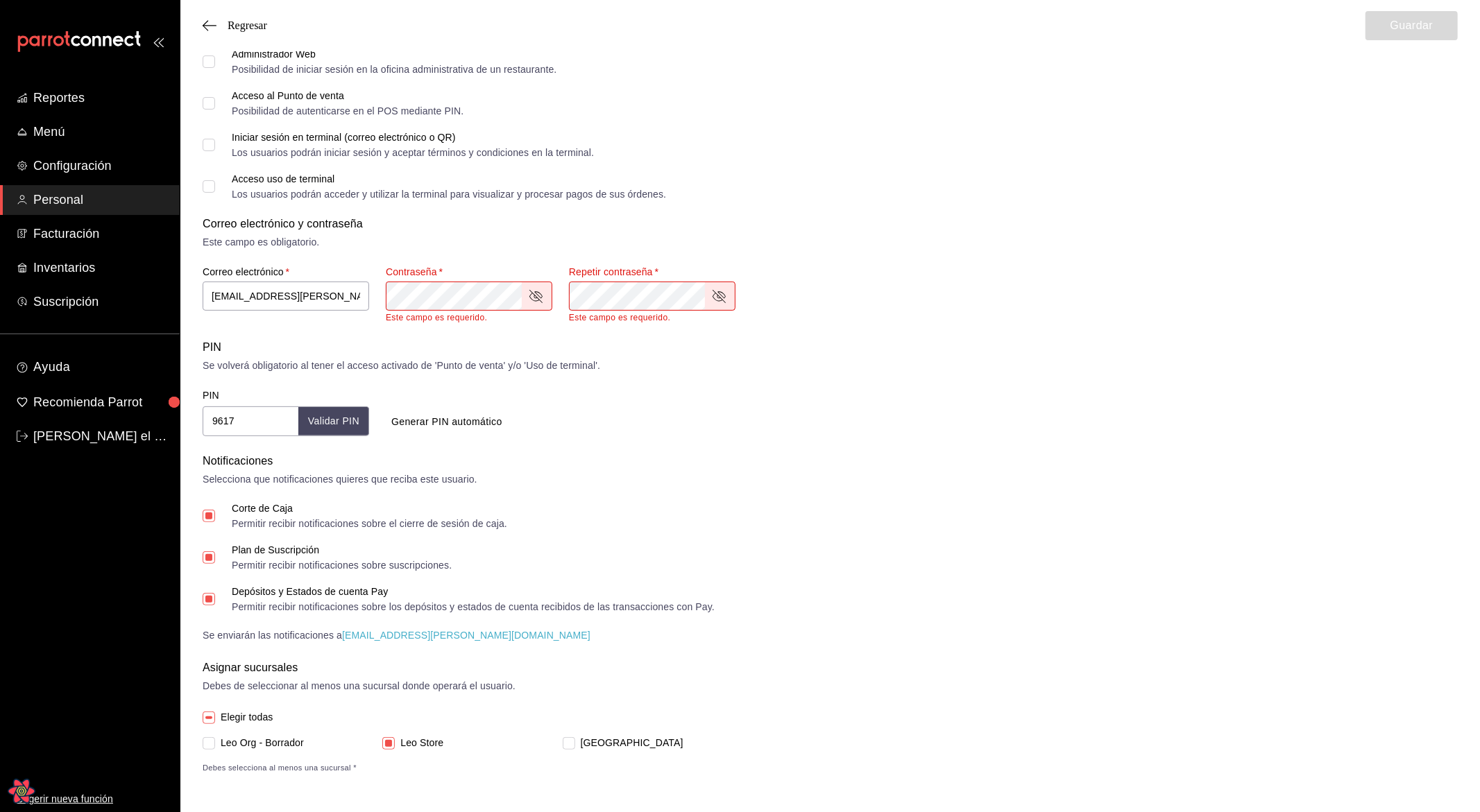
click at [828, 253] on div "Correo electrónico y contraseña Este campo es obligatorio. Correo electrónico  …" at bounding box center [830, 269] width 1255 height 107
click at [229, 710] on span "Elegir todas" at bounding box center [244, 717] width 58 height 14
click at [215, 712] on input "Elegir todas" at bounding box center [209, 717] width 12 height 12
checkbox input "true"
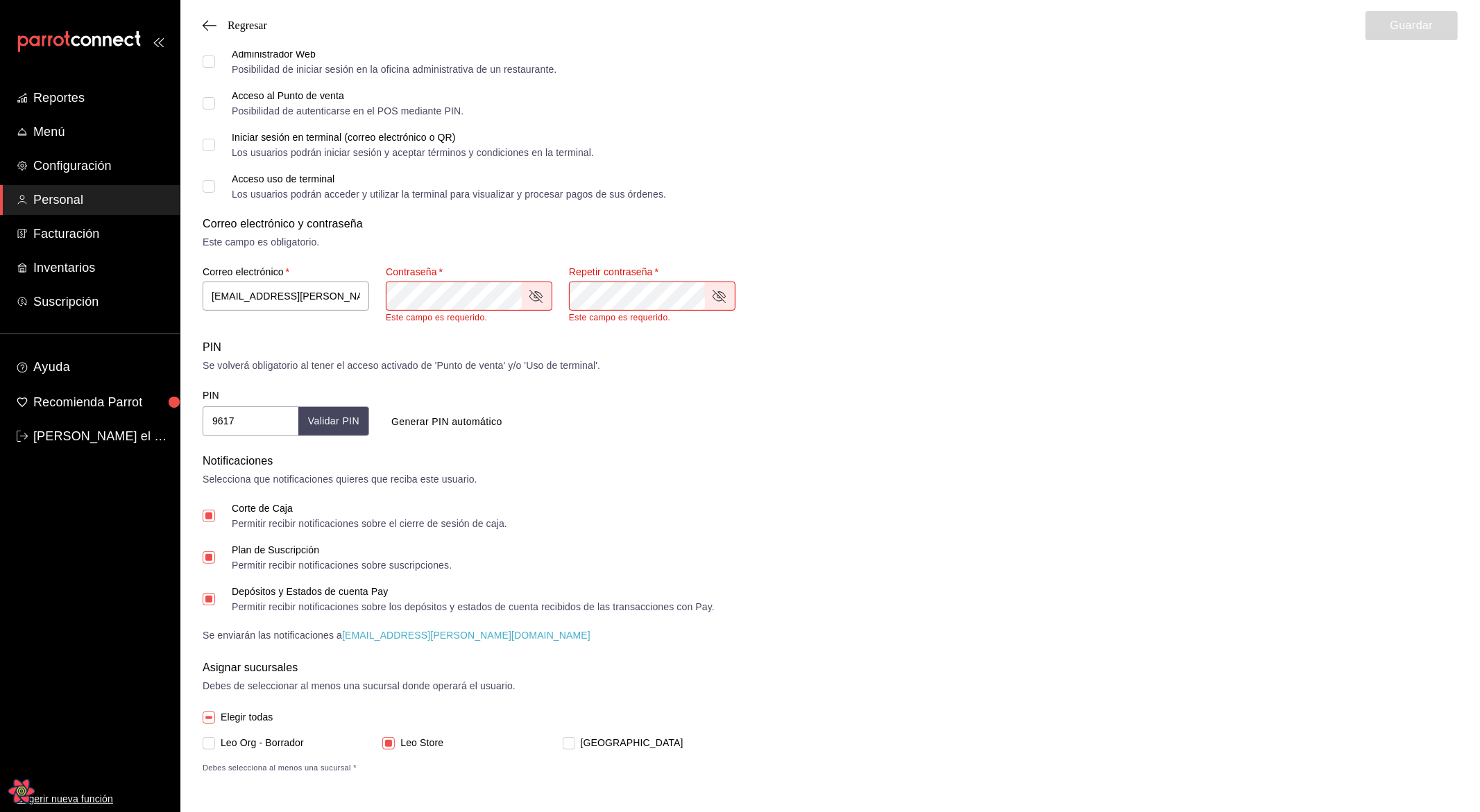
checkbox input "true"
click at [226, 715] on span "Elegir todas" at bounding box center [244, 717] width 58 height 14
click at [215, 715] on input "Elegir todas" at bounding box center [209, 717] width 12 height 12
checkbox input "false"
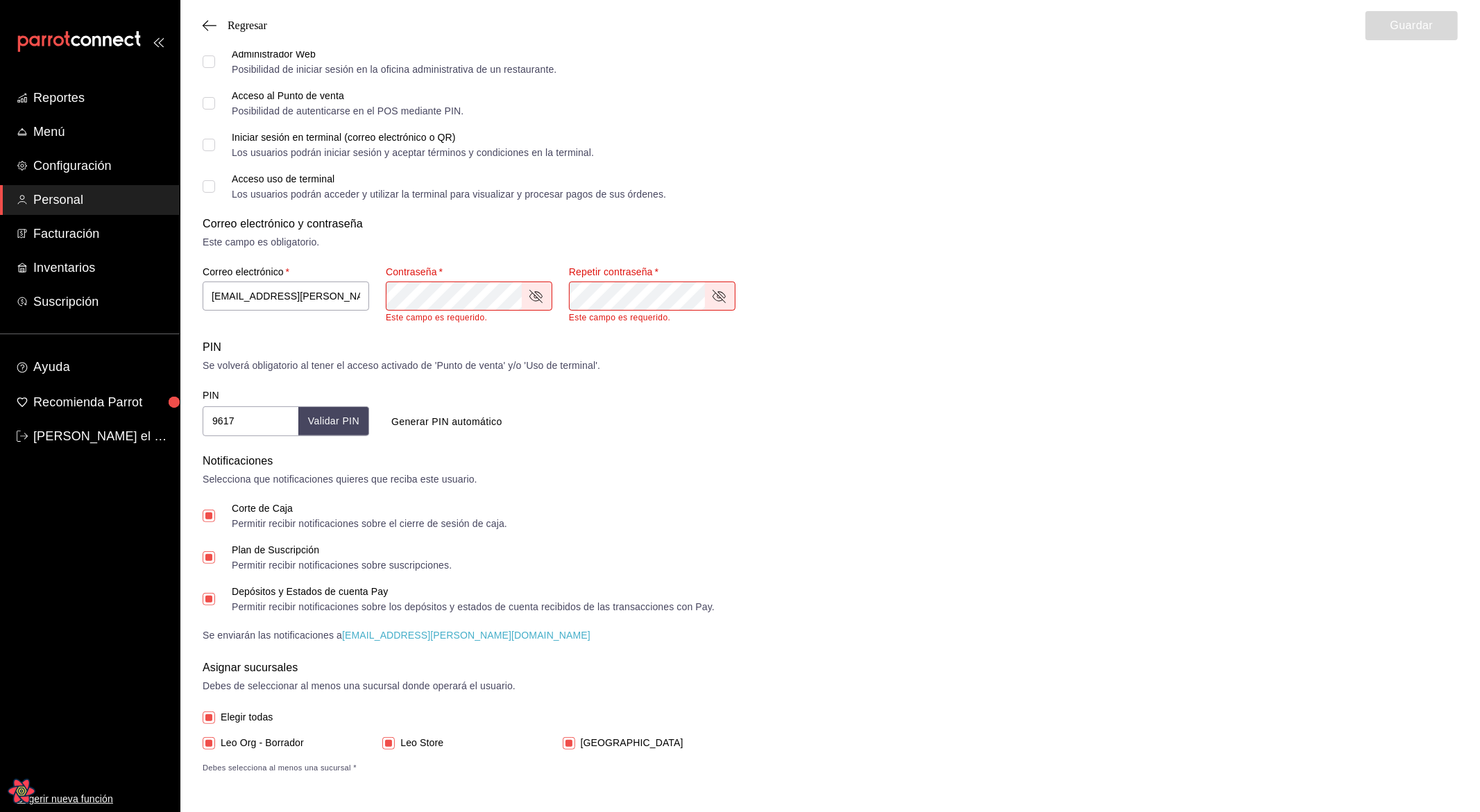
checkbox input "false"
click at [231, 736] on span "Elegir todas" at bounding box center [244, 742] width 58 height 14
click at [215, 736] on input "Elegir todas" at bounding box center [209, 741] width 12 height 12
checkbox input "true"
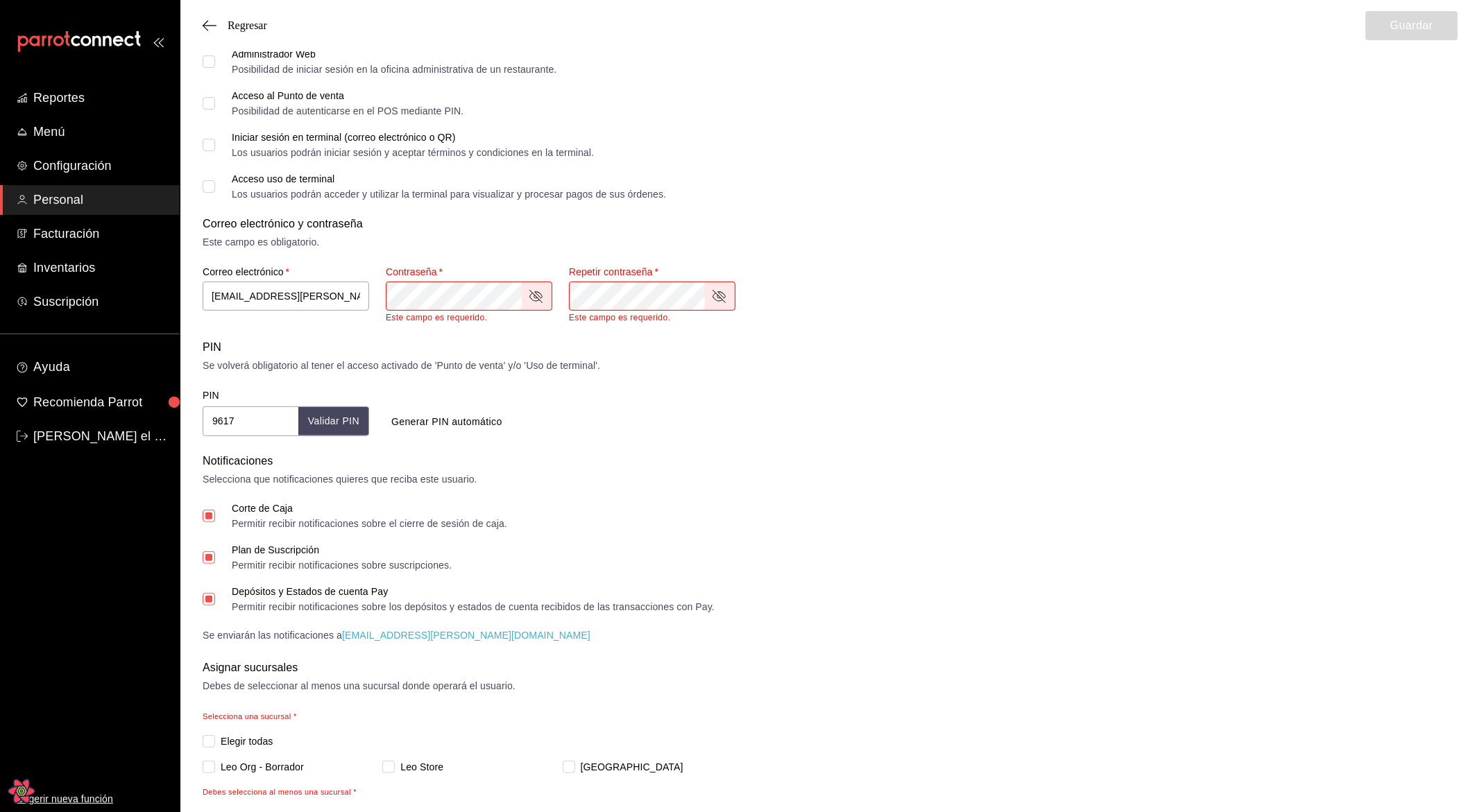
checkbox input "true"
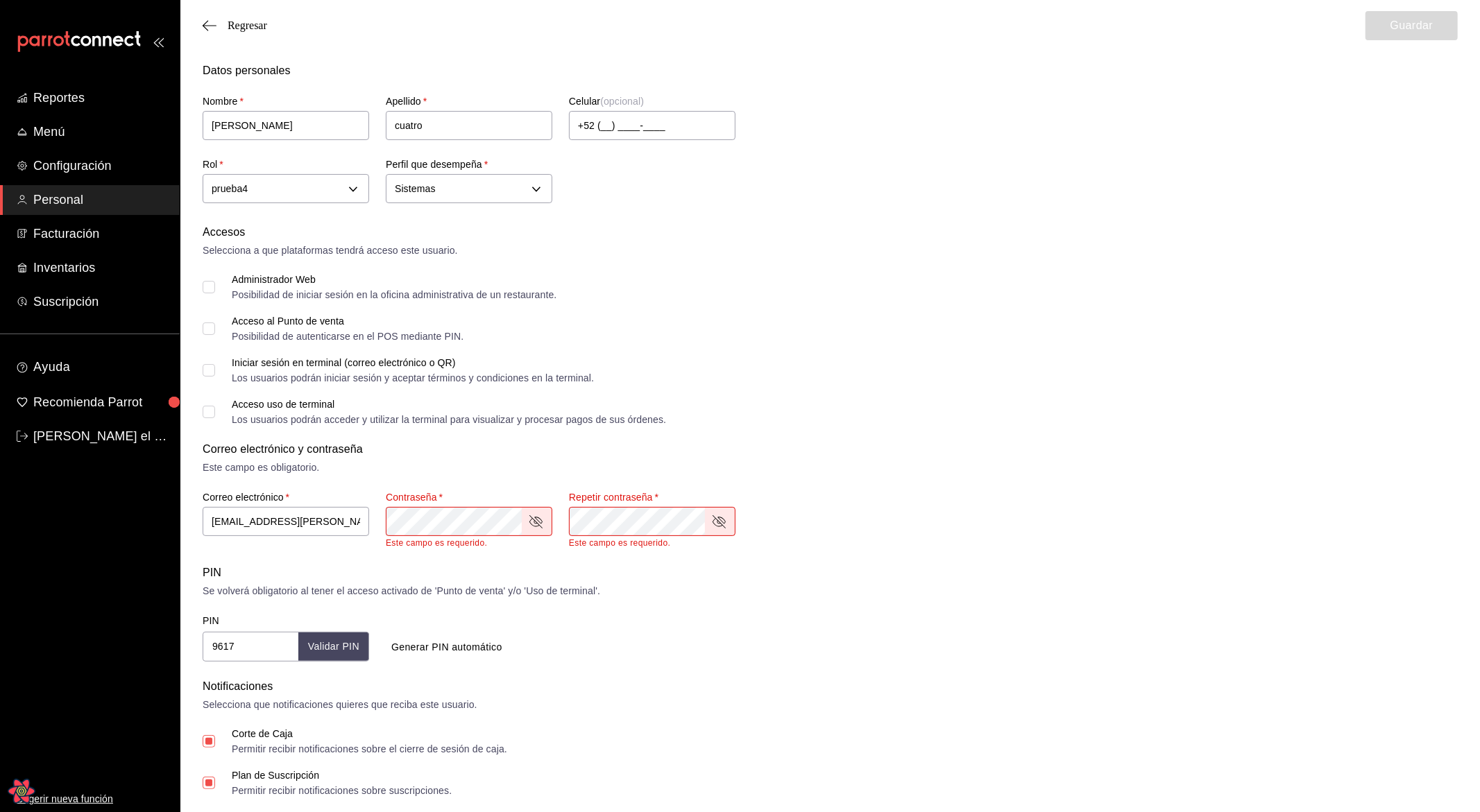
scroll to position [4, 0]
click at [251, 22] on span "Regresar" at bounding box center [247, 25] width 40 height 12
